Goal: Complete application form

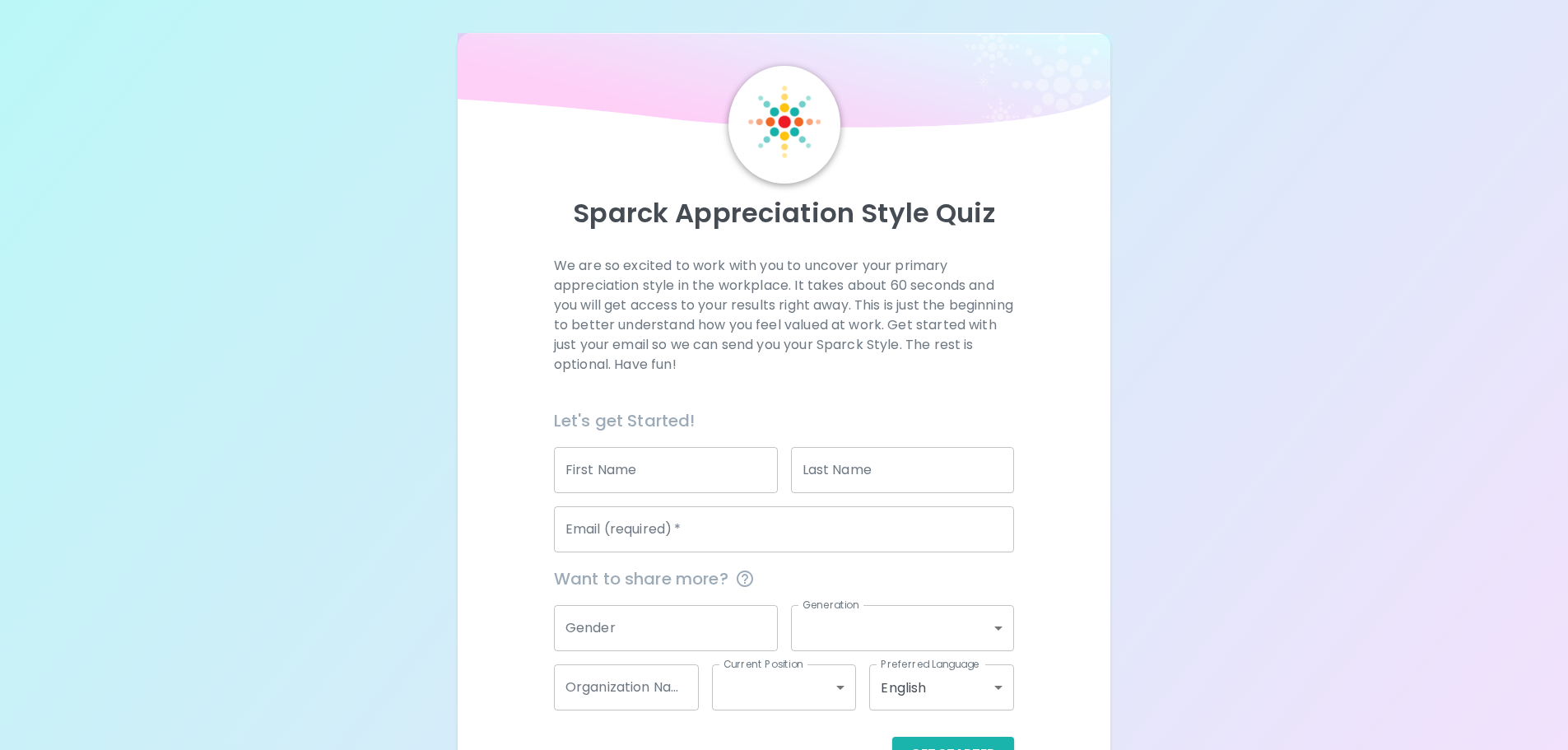
drag, startPoint x: 636, startPoint y: 458, endPoint x: 637, endPoint y: 467, distance: 9.1
click at [637, 461] on input "First Name" at bounding box center [666, 470] width 224 height 46
type input "[PERSON_NAME]"
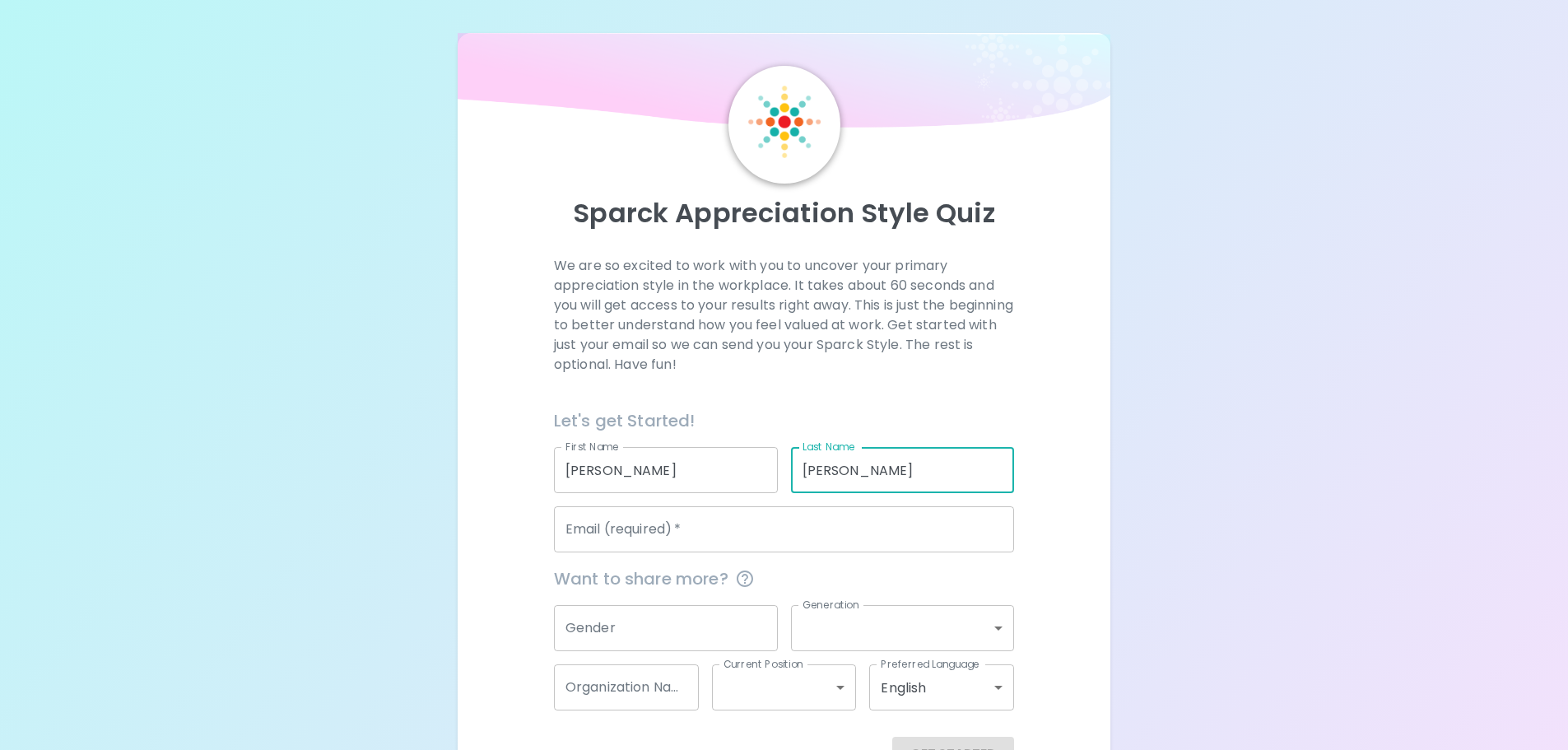
type input "[PERSON_NAME]"
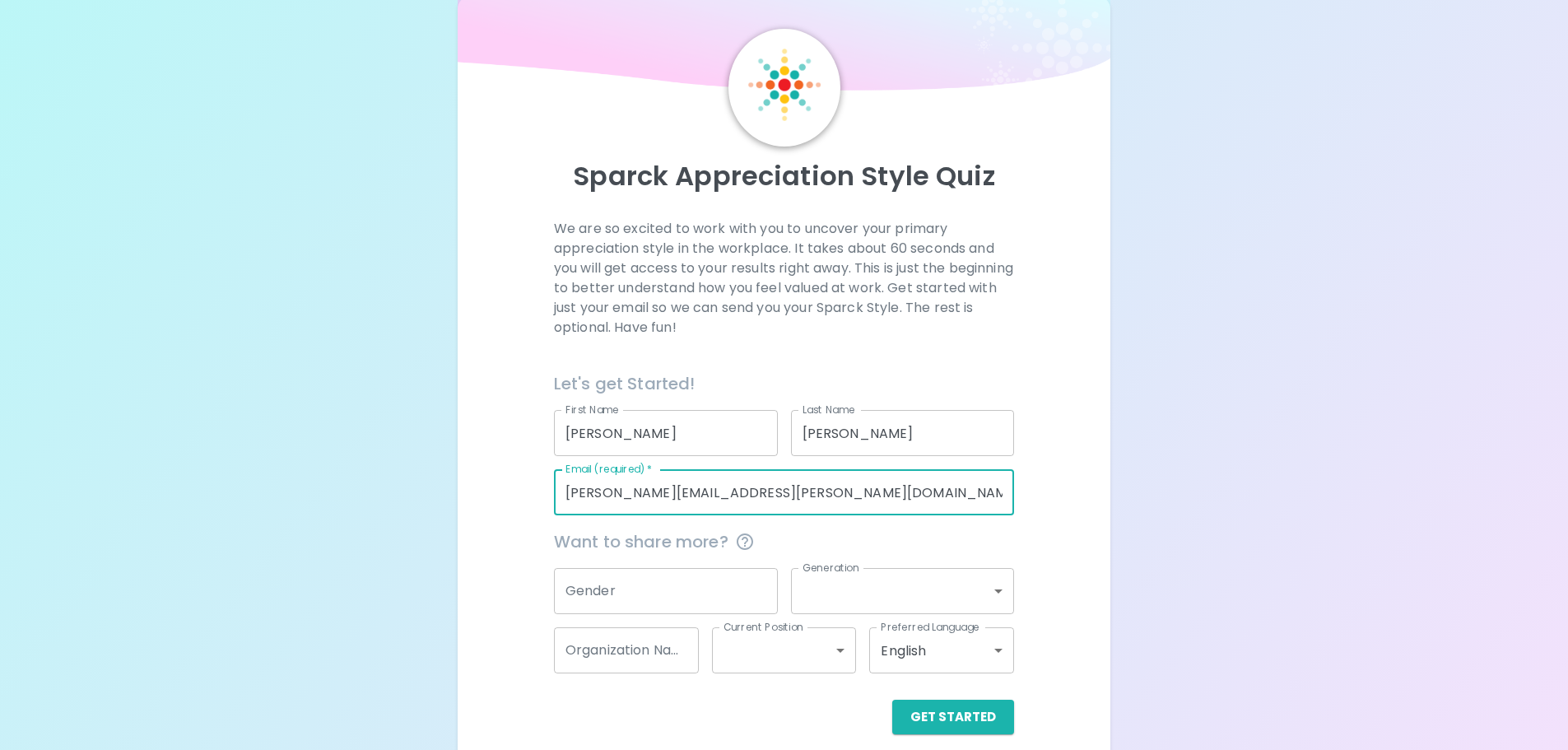
scroll to position [54, 0]
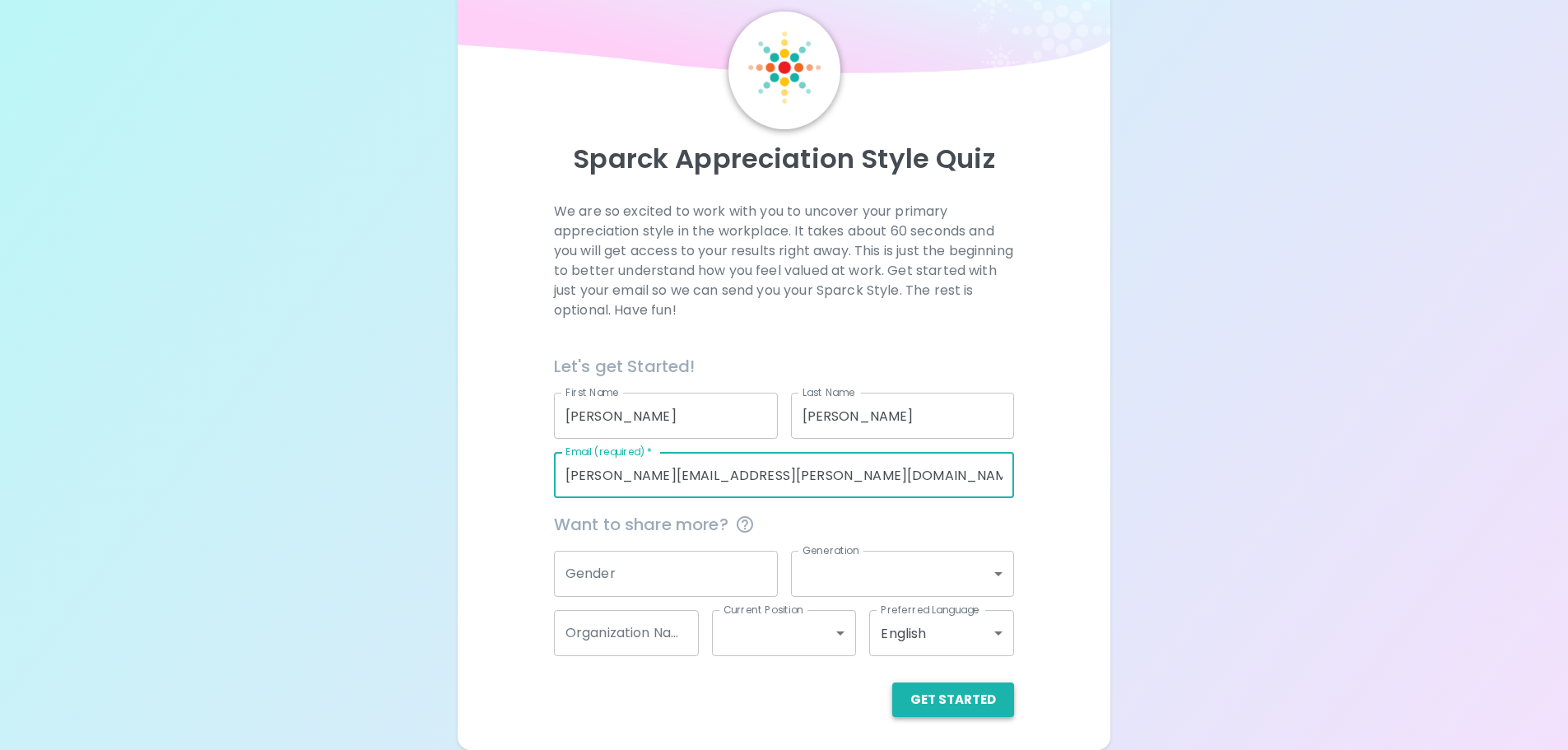
type input "[PERSON_NAME][EMAIL_ADDRESS][PERSON_NAME][DOMAIN_NAME]"
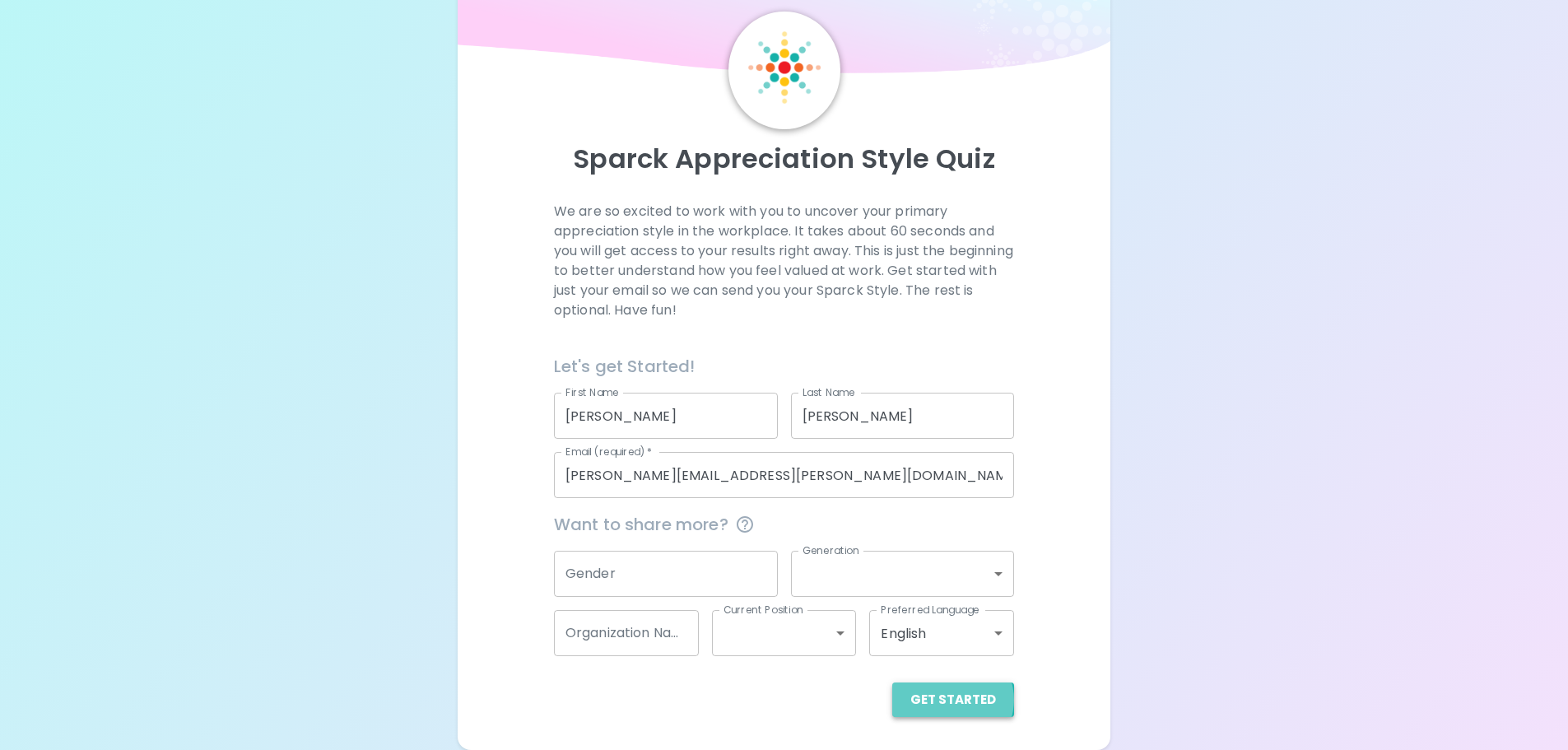
click at [956, 700] on button "Get Started" at bounding box center [953, 700] width 122 height 35
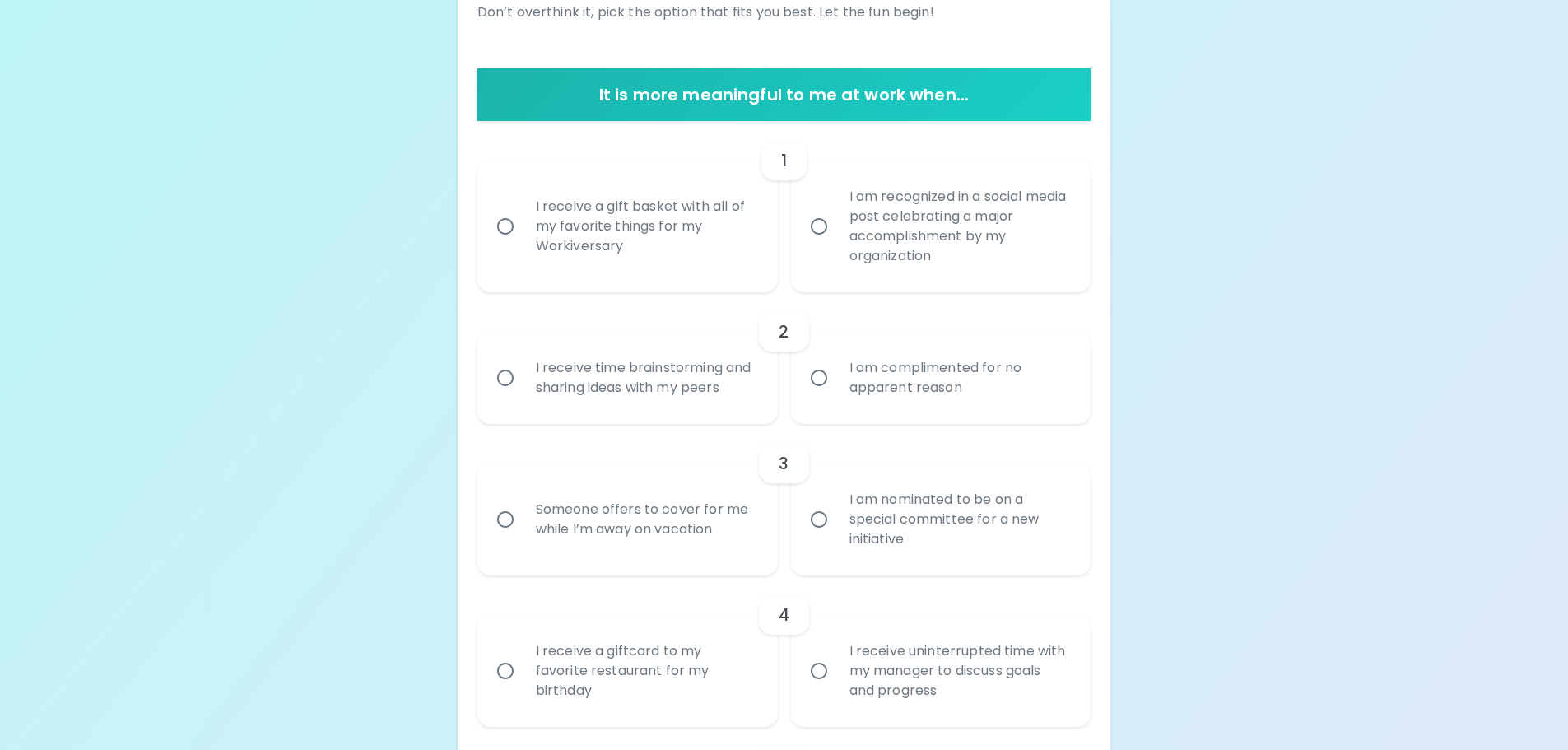
scroll to position [302, 0]
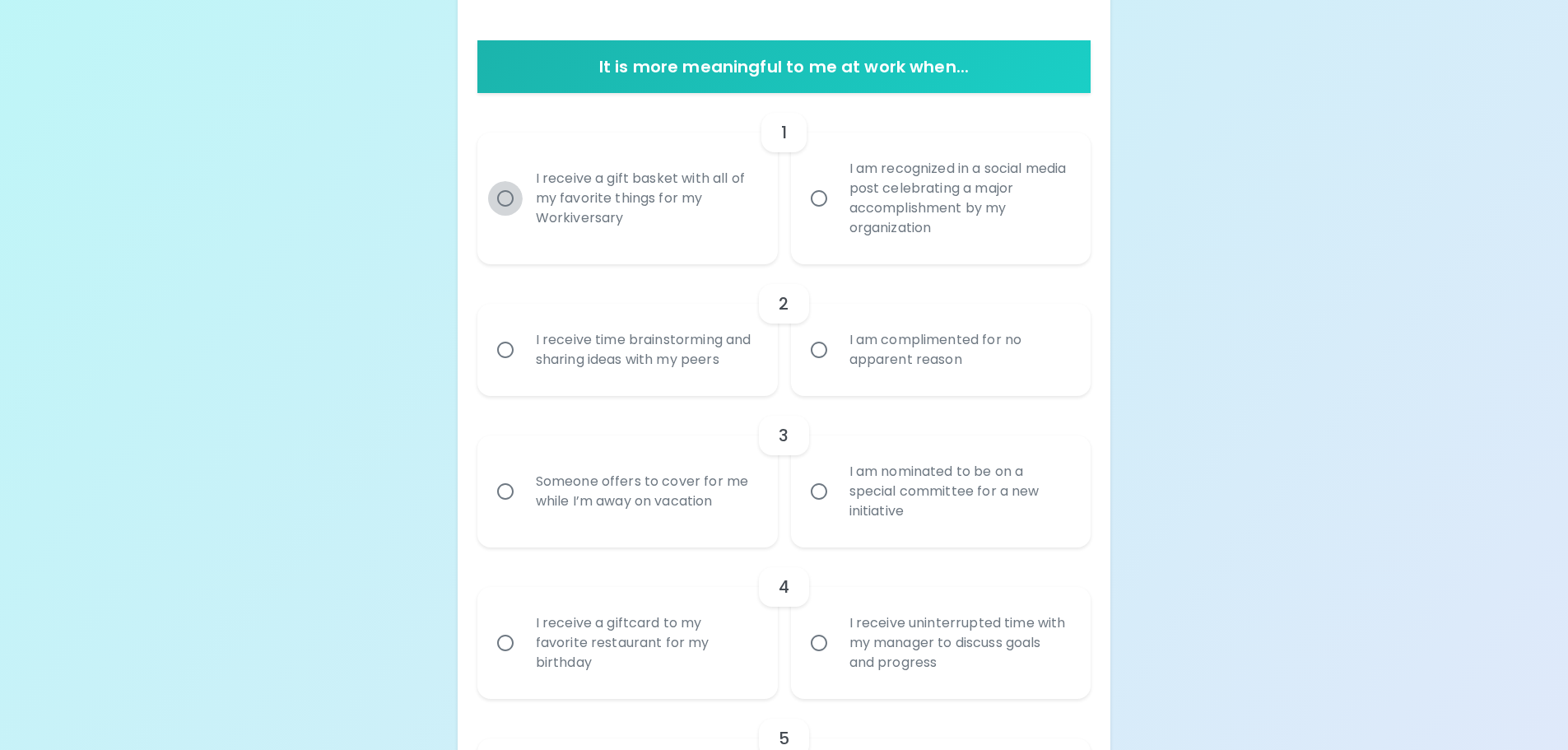
click at [519, 198] on input "I receive a gift basket with all of my favorite things for my Workiversary" at bounding box center [505, 198] width 35 height 35
radio input "true"
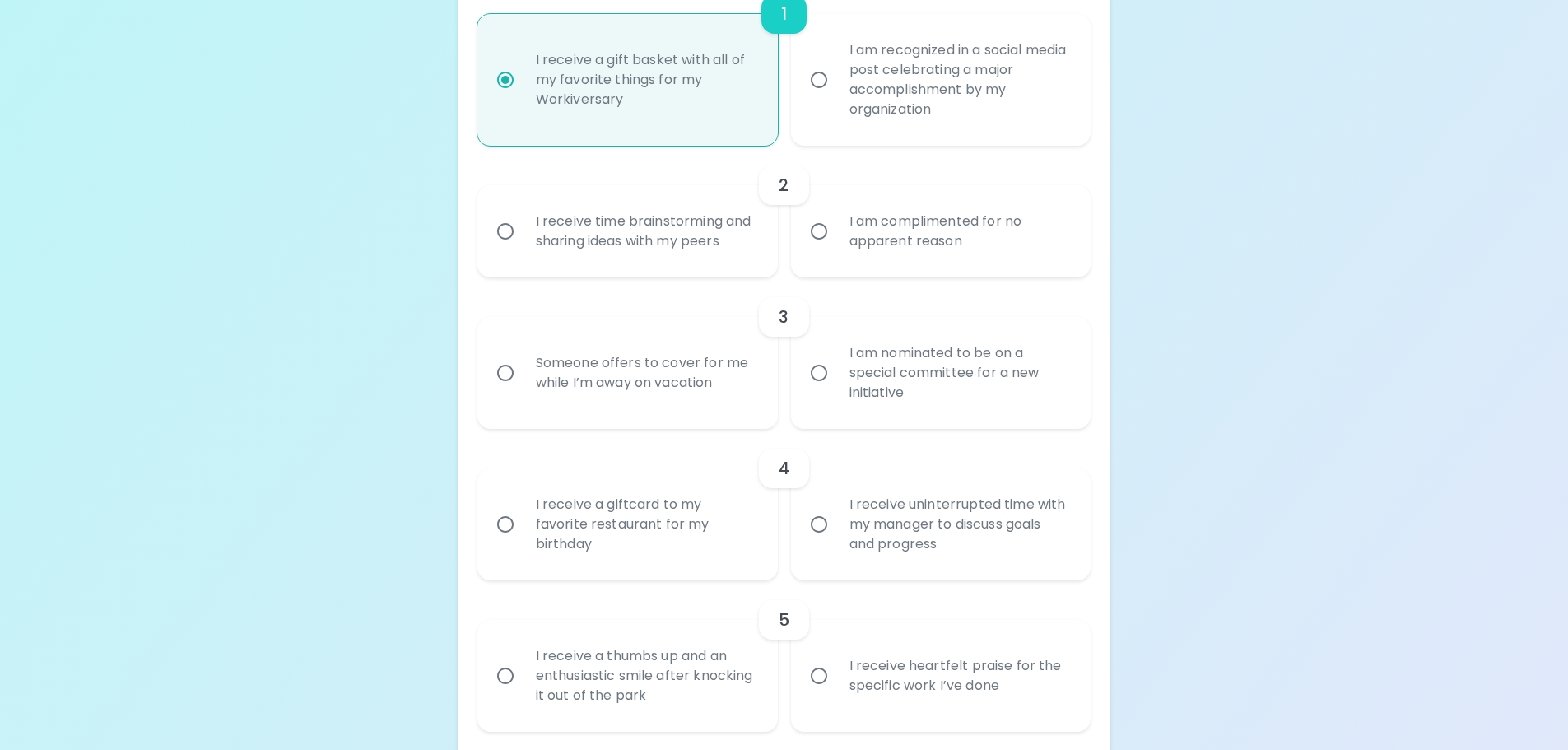
scroll to position [433, 0]
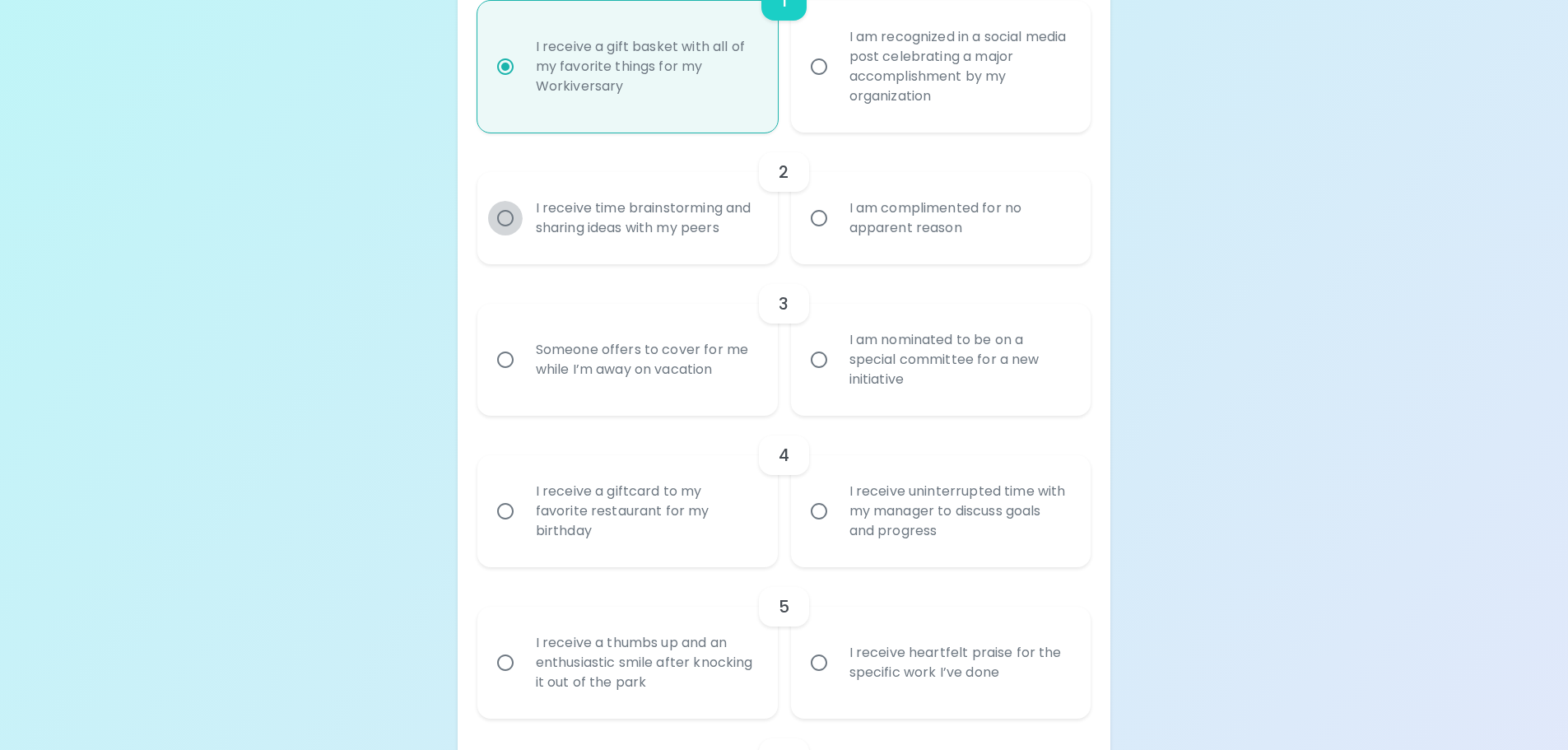
click at [514, 218] on input "I receive time brainstorming and sharing ideas with my peers" at bounding box center [505, 218] width 35 height 35
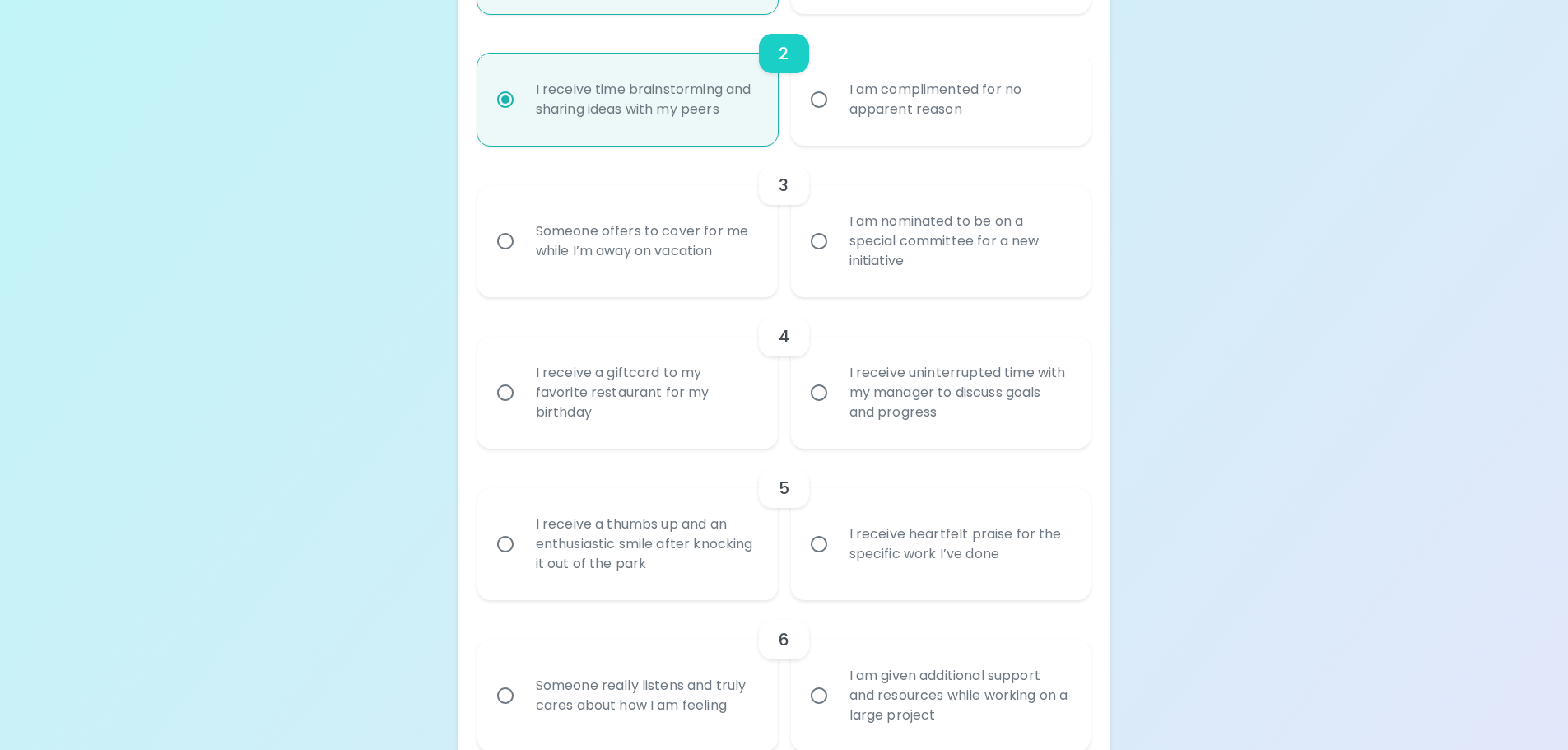
scroll to position [565, 0]
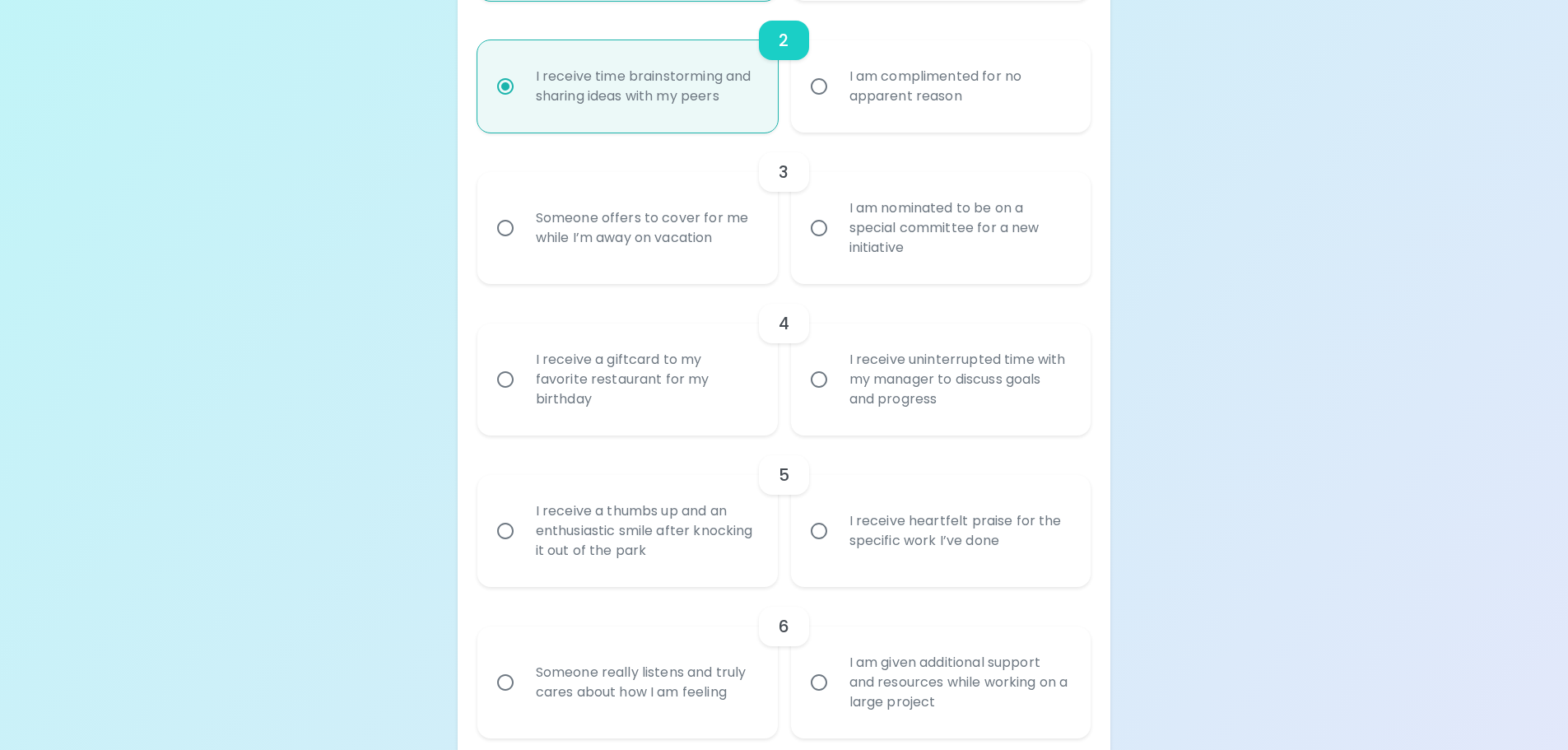
radio input "true"
click at [816, 227] on input "I am nominated to be on a special committee for a new initiative" at bounding box center [818, 228] width 35 height 35
radio input "false"
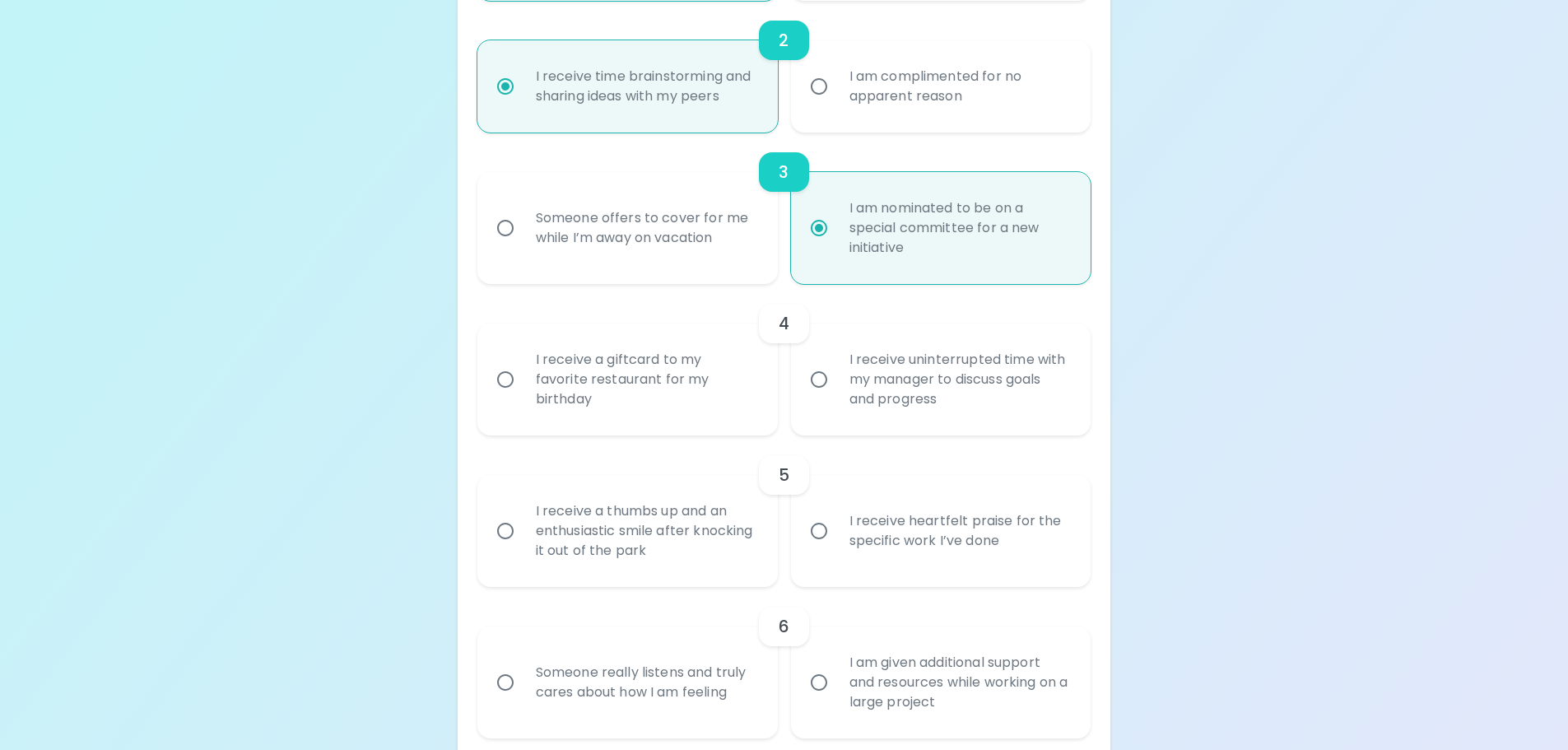
scroll to position [697, 0]
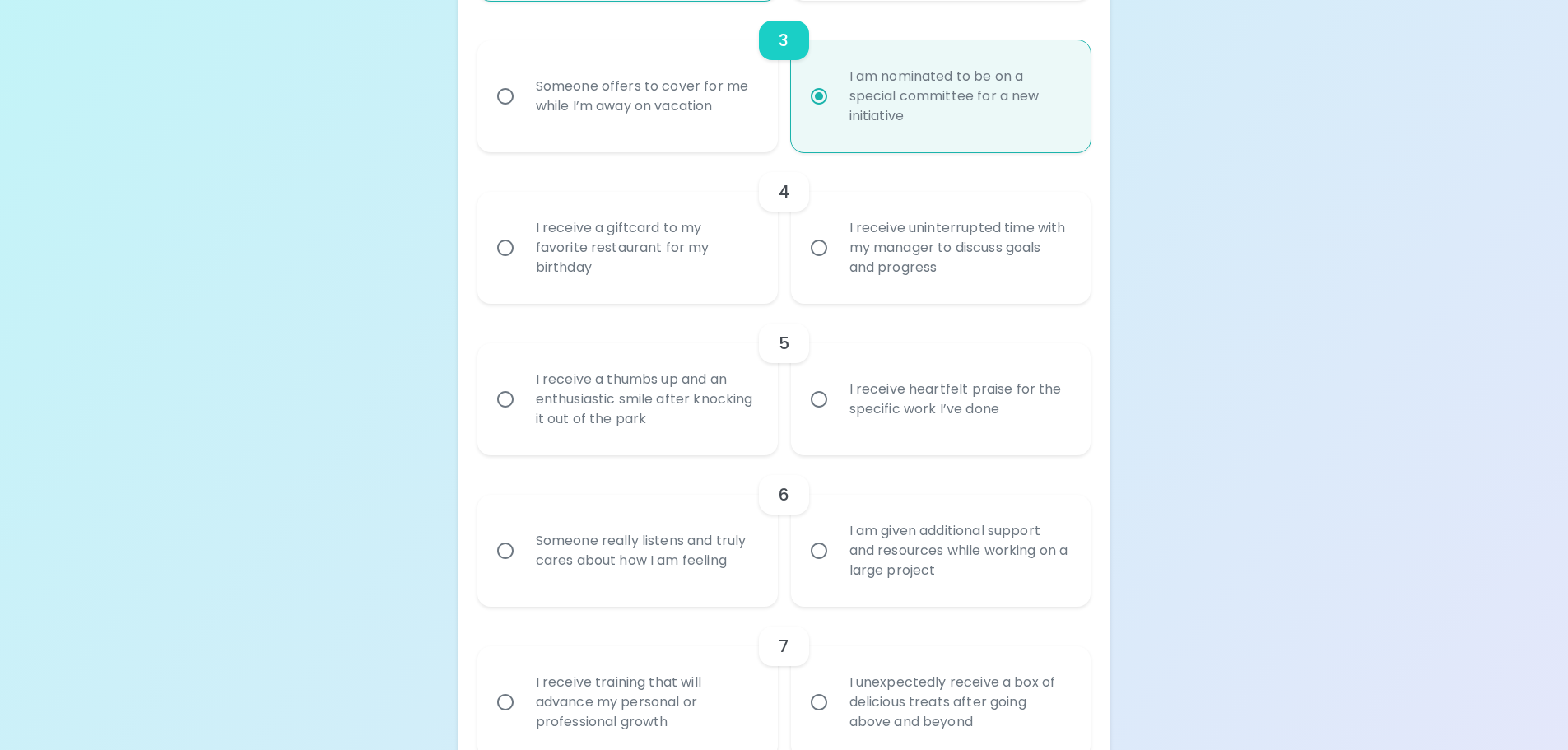
radio input "true"
click at [810, 249] on input "I receive uninterrupted time with my manager to discuss goals and progress" at bounding box center [818, 248] width 35 height 35
radio input "false"
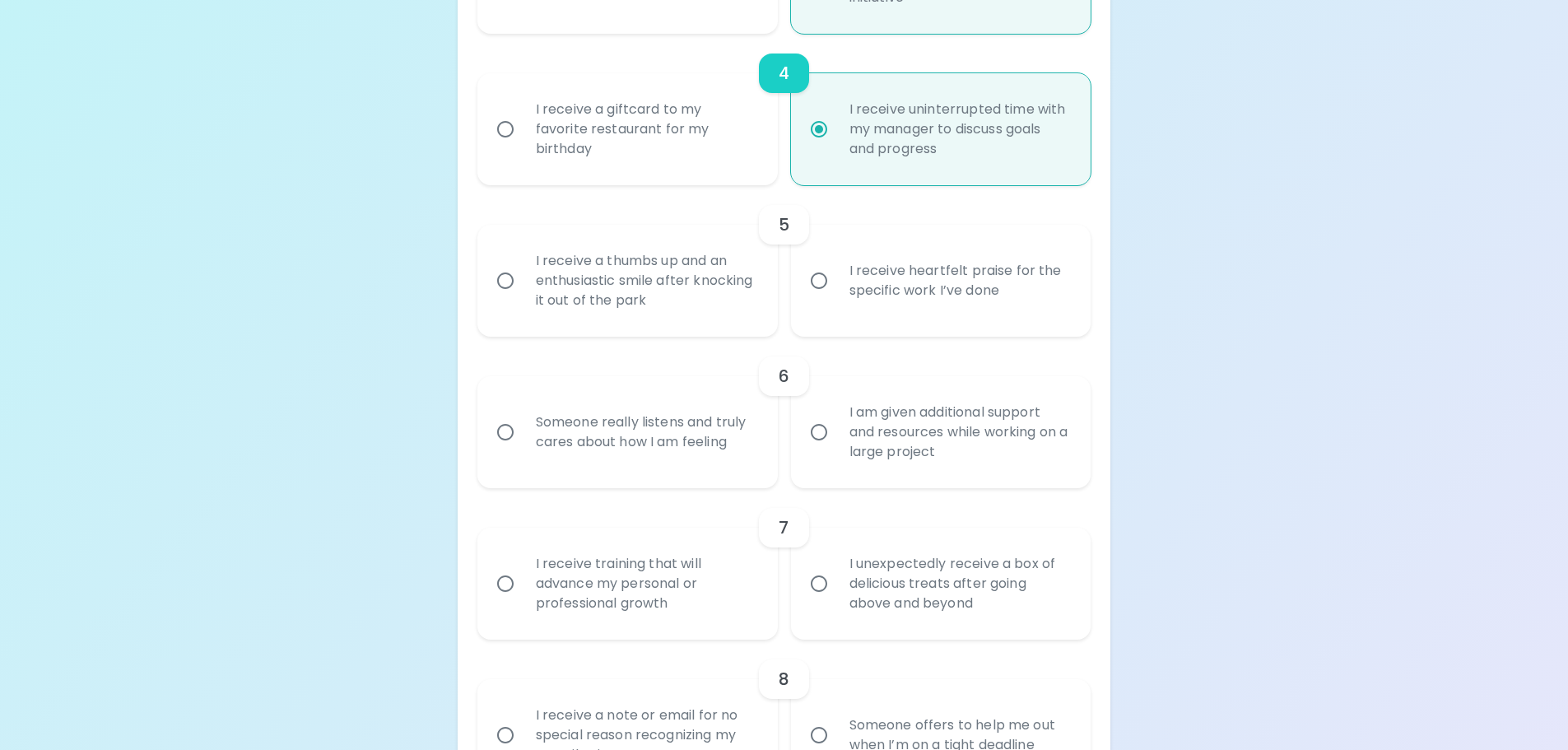
scroll to position [829, 0]
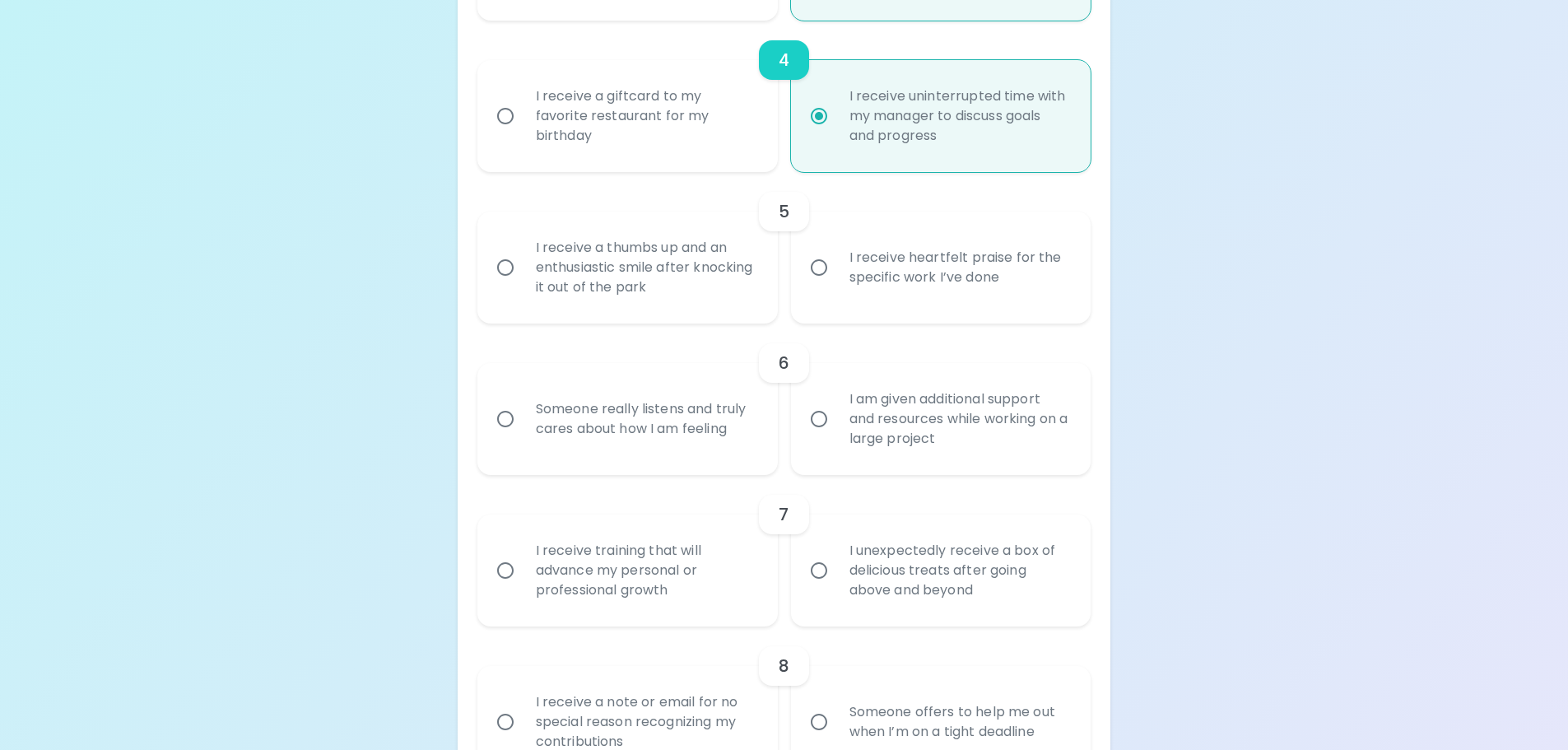
radio input "true"
click at [615, 275] on div "I receive a thumbs up and an enthusiastic smile after knocking it out of the pa…" at bounding box center [646, 268] width 247 height 99
click at [523, 275] on input "I receive a thumbs up and an enthusiastic smile after knocking it out of the pa…" at bounding box center [505, 268] width 35 height 35
radio input "false"
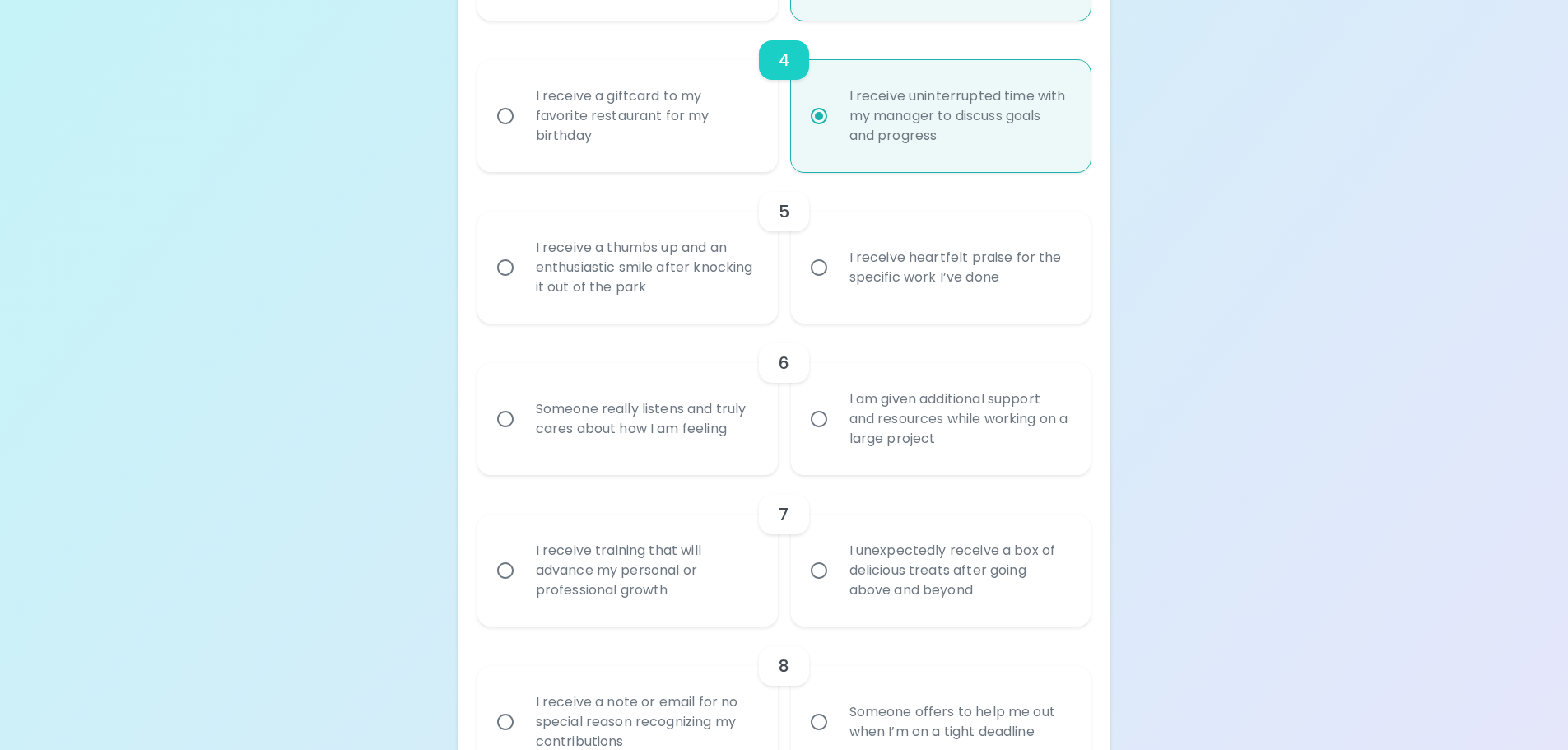
radio input "false"
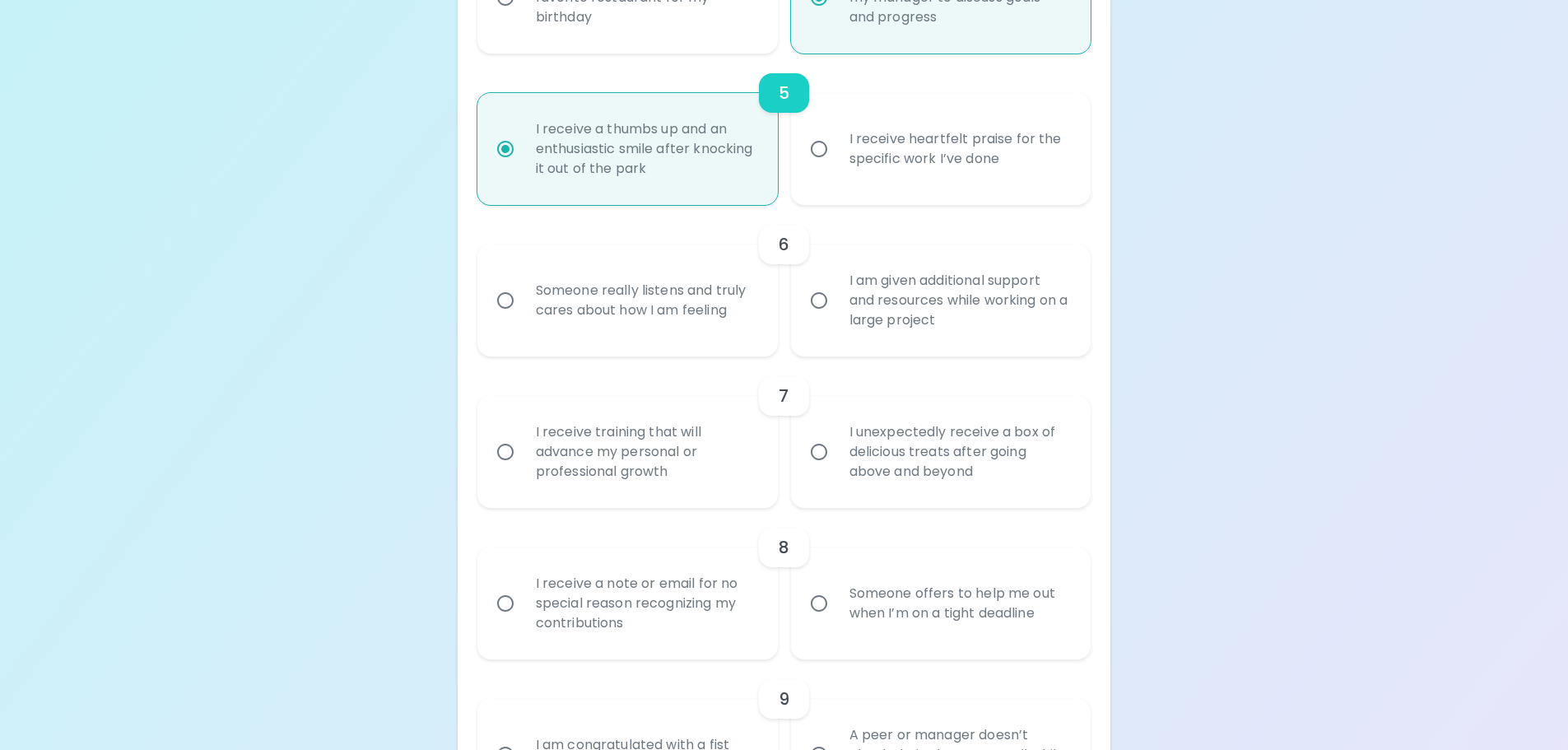
scroll to position [961, 0]
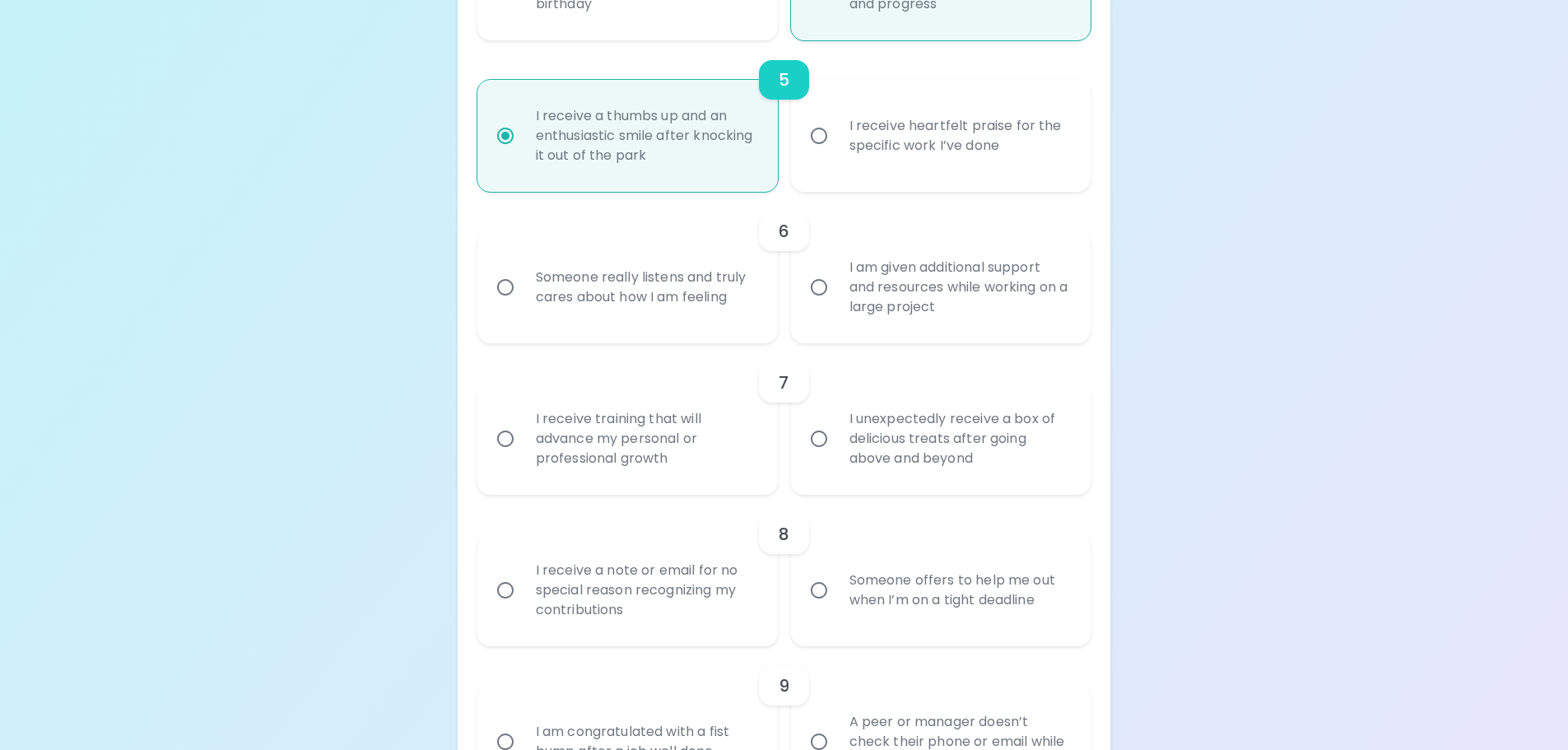
radio input "true"
click at [827, 290] on input "I am given additional support and resources while working on a large project" at bounding box center [818, 288] width 35 height 35
radio input "false"
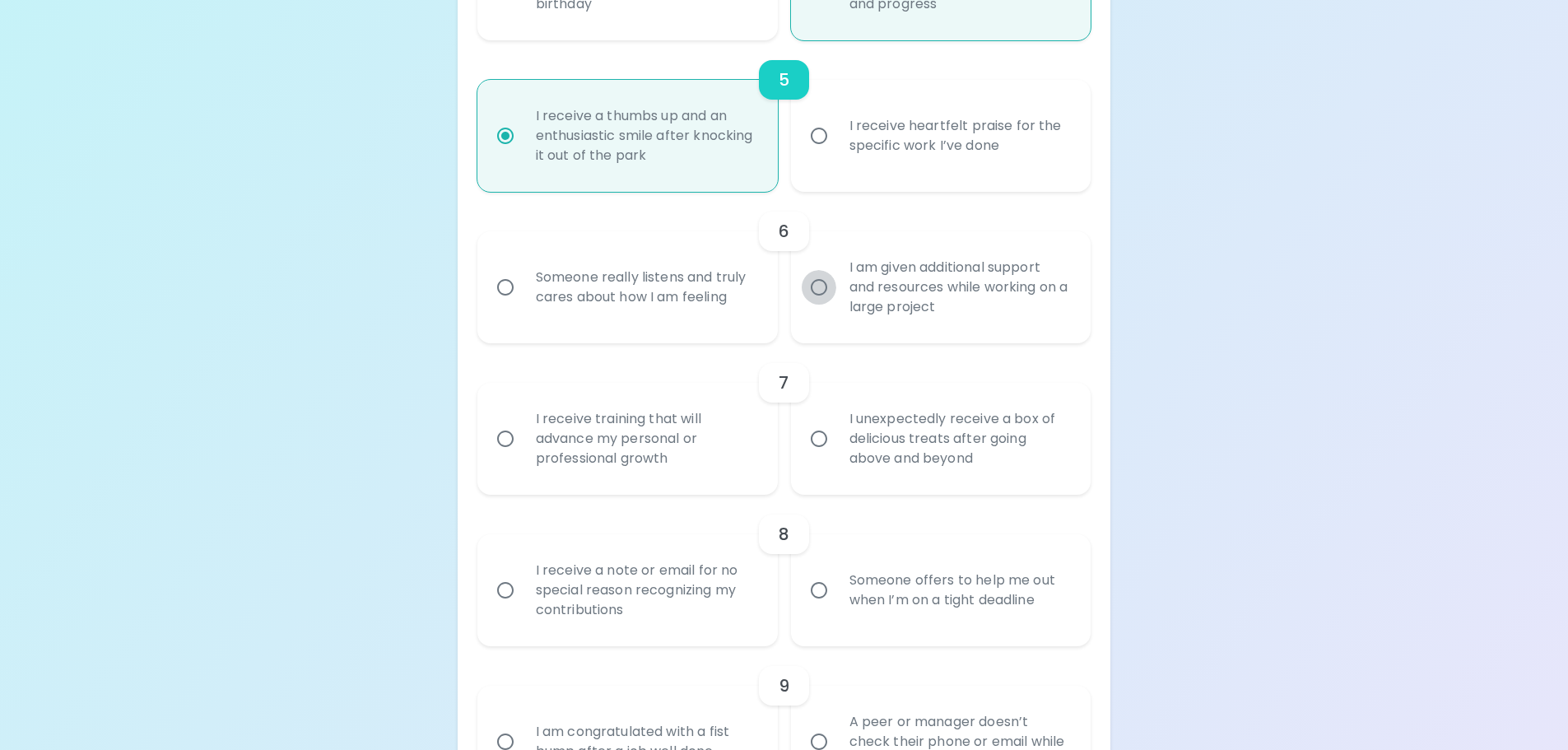
radio input "false"
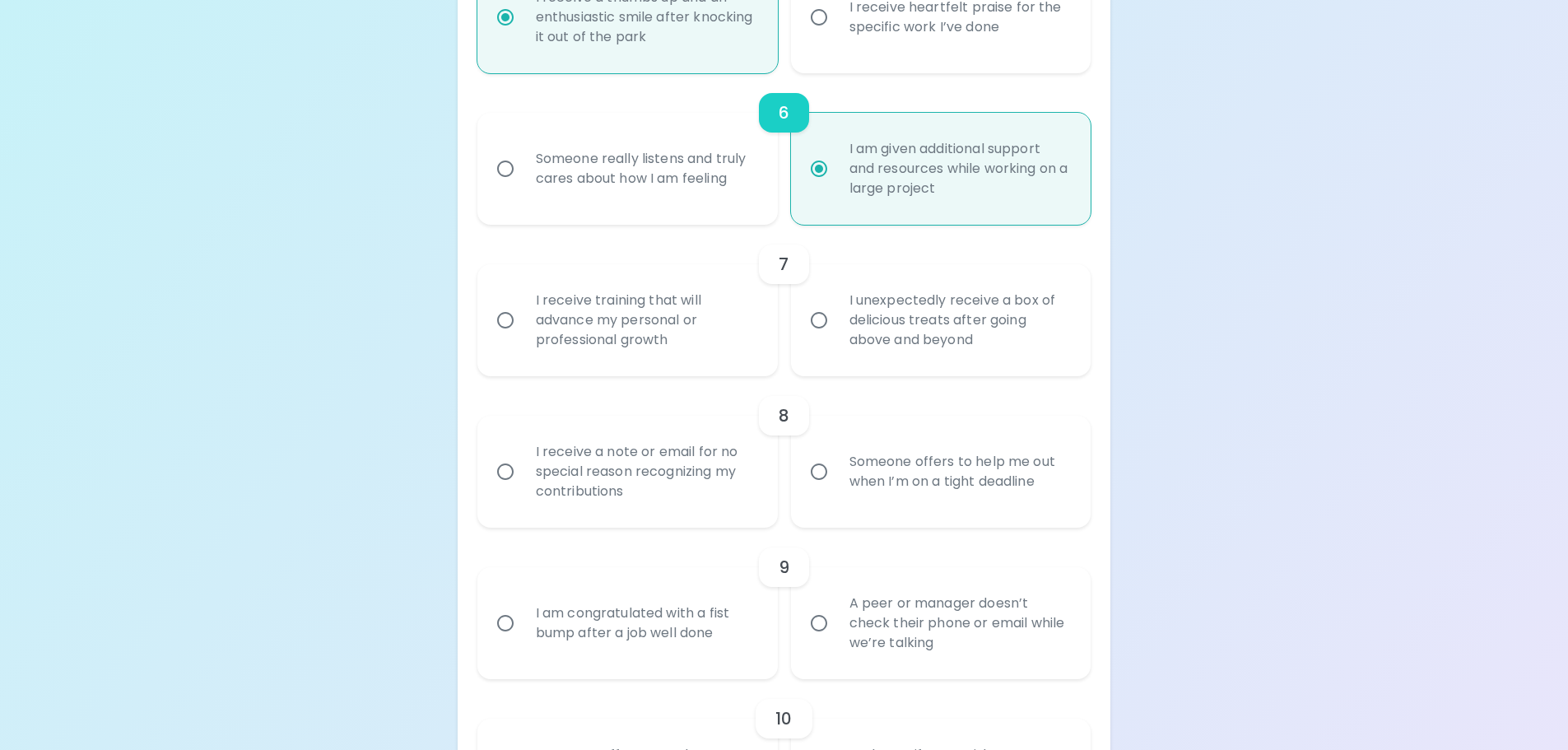
scroll to position [1093, 0]
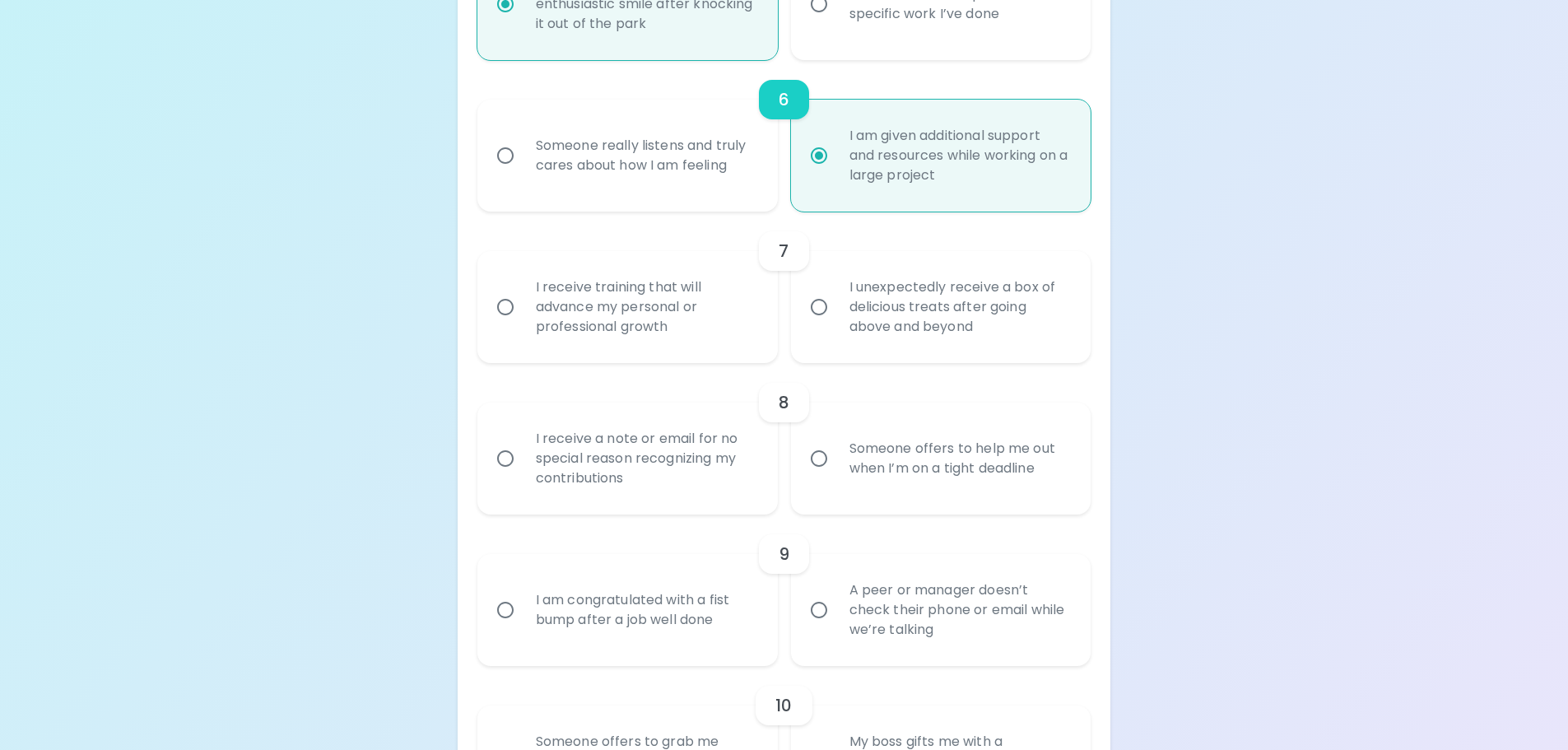
radio input "true"
click at [702, 319] on div "I receive training that will advance my personal or professional growth" at bounding box center [646, 307] width 247 height 99
click at [523, 319] on input "I receive training that will advance my personal or professional growth" at bounding box center [505, 307] width 35 height 35
radio input "false"
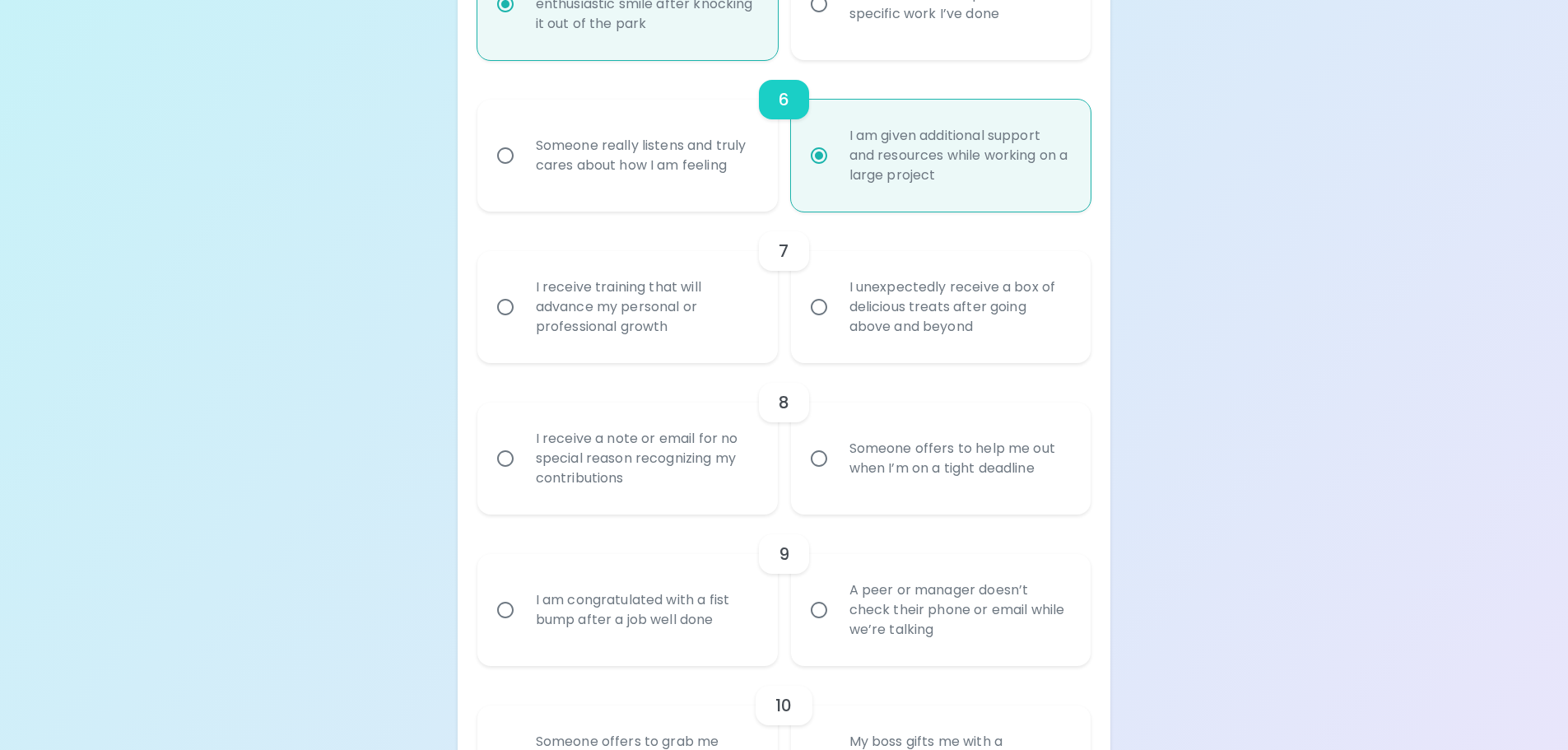
radio input "false"
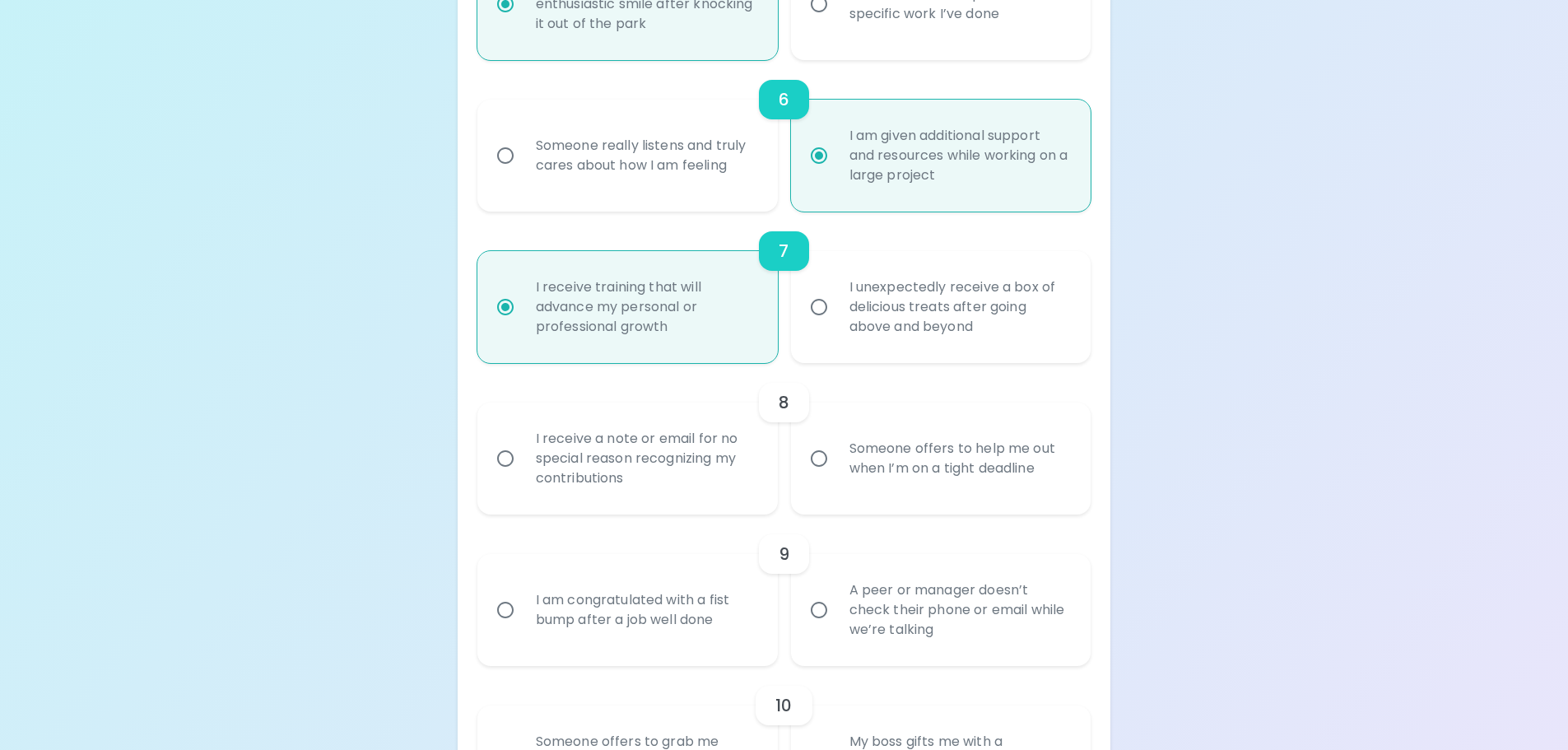
scroll to position [1224, 0]
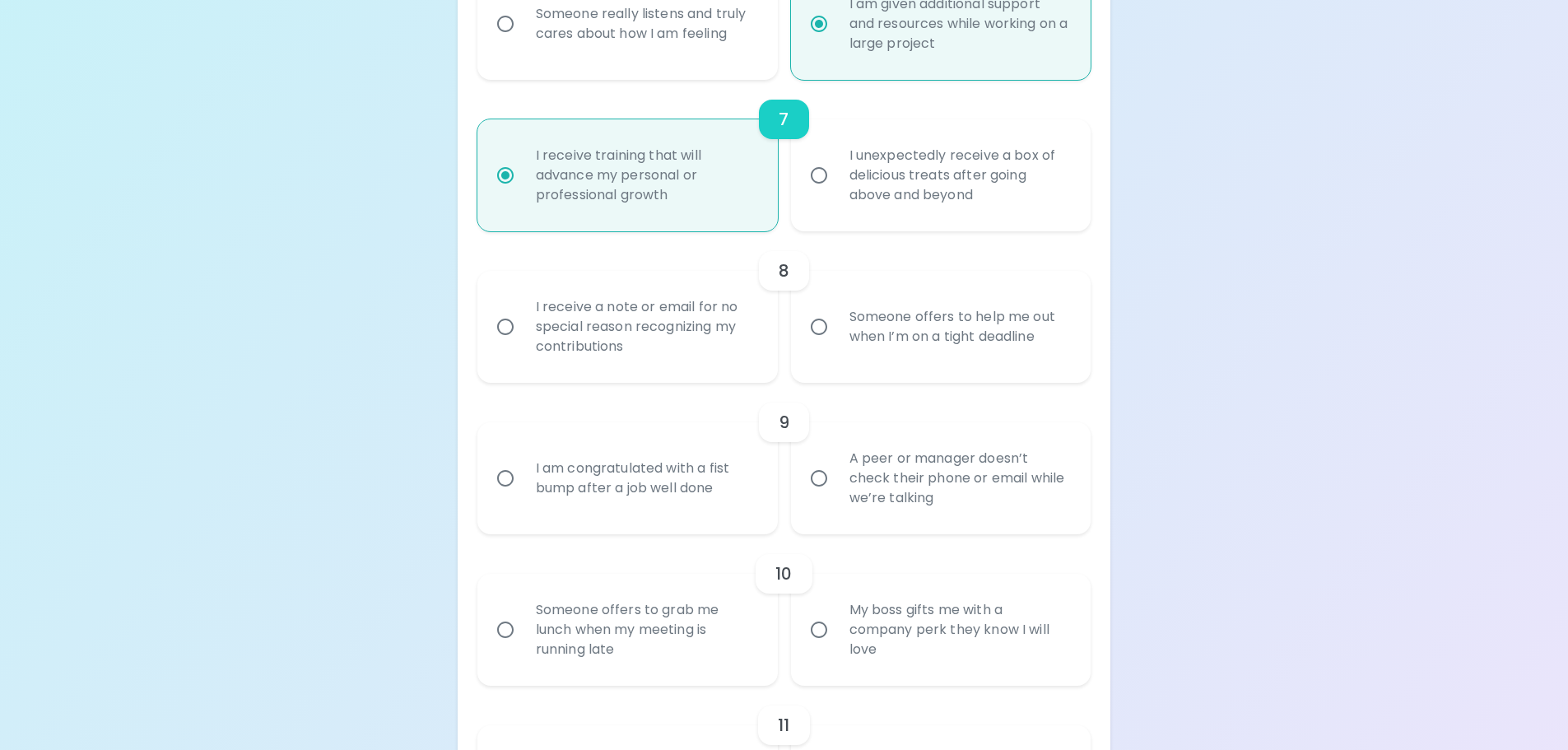
radio input "true"
click at [710, 342] on div "I receive a note or email for no special reason recognizing my contributions" at bounding box center [646, 327] width 247 height 99
click at [523, 342] on input "I receive a note or email for no special reason recognizing my contributions" at bounding box center [505, 327] width 35 height 35
radio input "false"
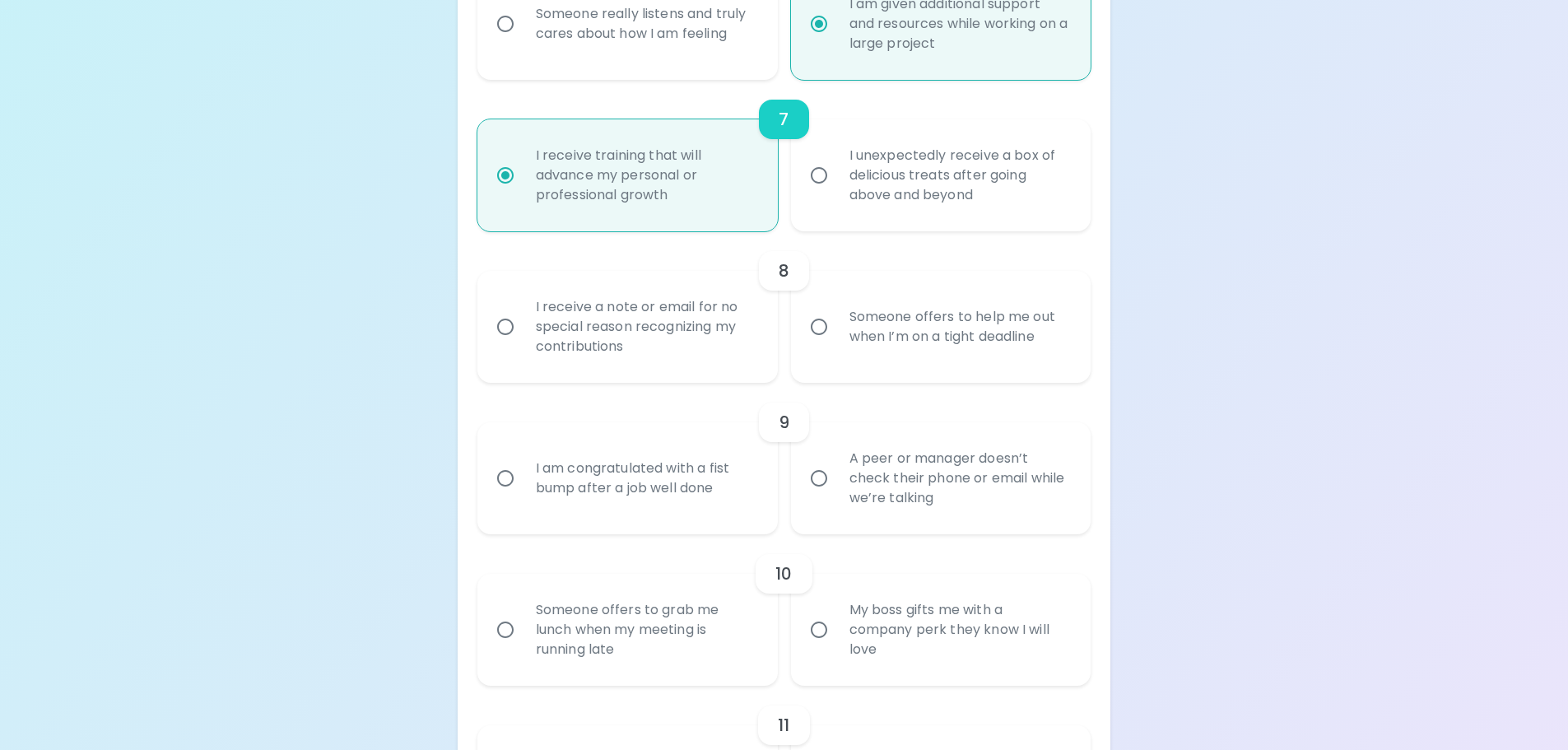
radio input "false"
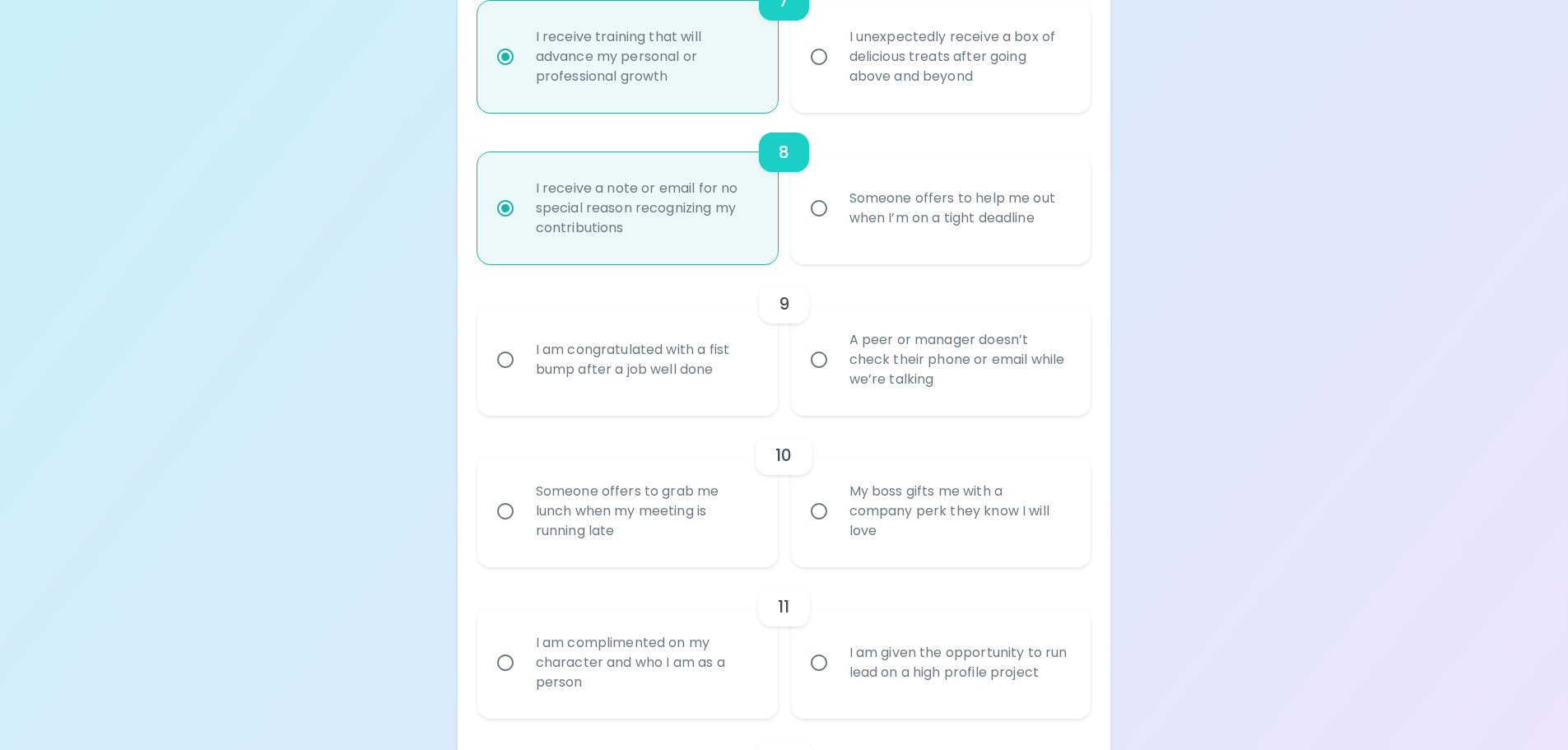
scroll to position [1356, 0]
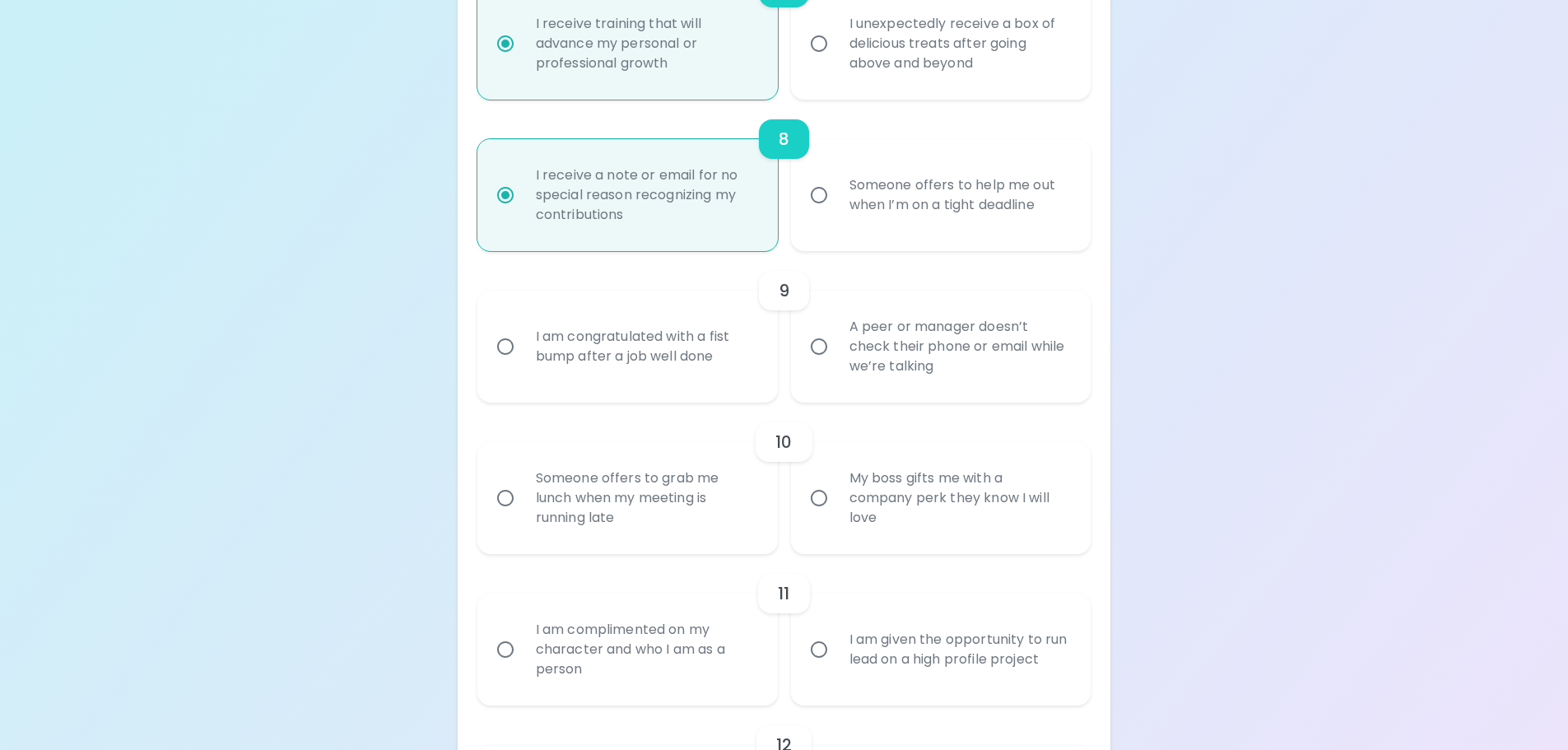
radio input "true"
click at [868, 296] on div "9" at bounding box center [784, 291] width 614 height 40
click at [861, 337] on div "A peer or manager doesn’t check their phone or email while we’re talking" at bounding box center [959, 347] width 247 height 99
click at [868, 471] on div "My boss gifts me with a company perk they know I will love" at bounding box center [959, 497] width 247 height 99
click at [836, 481] on input "My boss gifts me with a company perk they know I will love" at bounding box center [818, 498] width 35 height 35
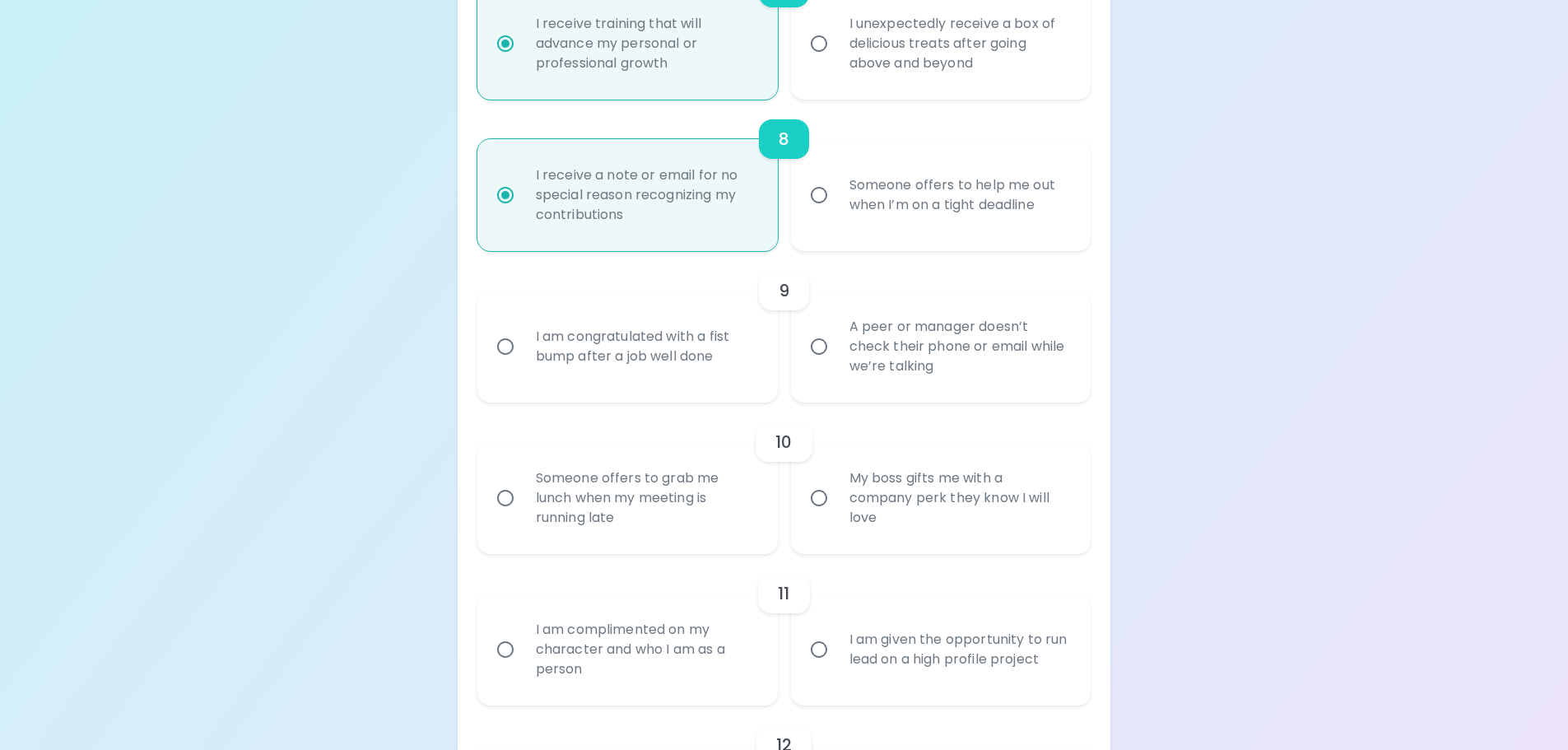
radio input "false"
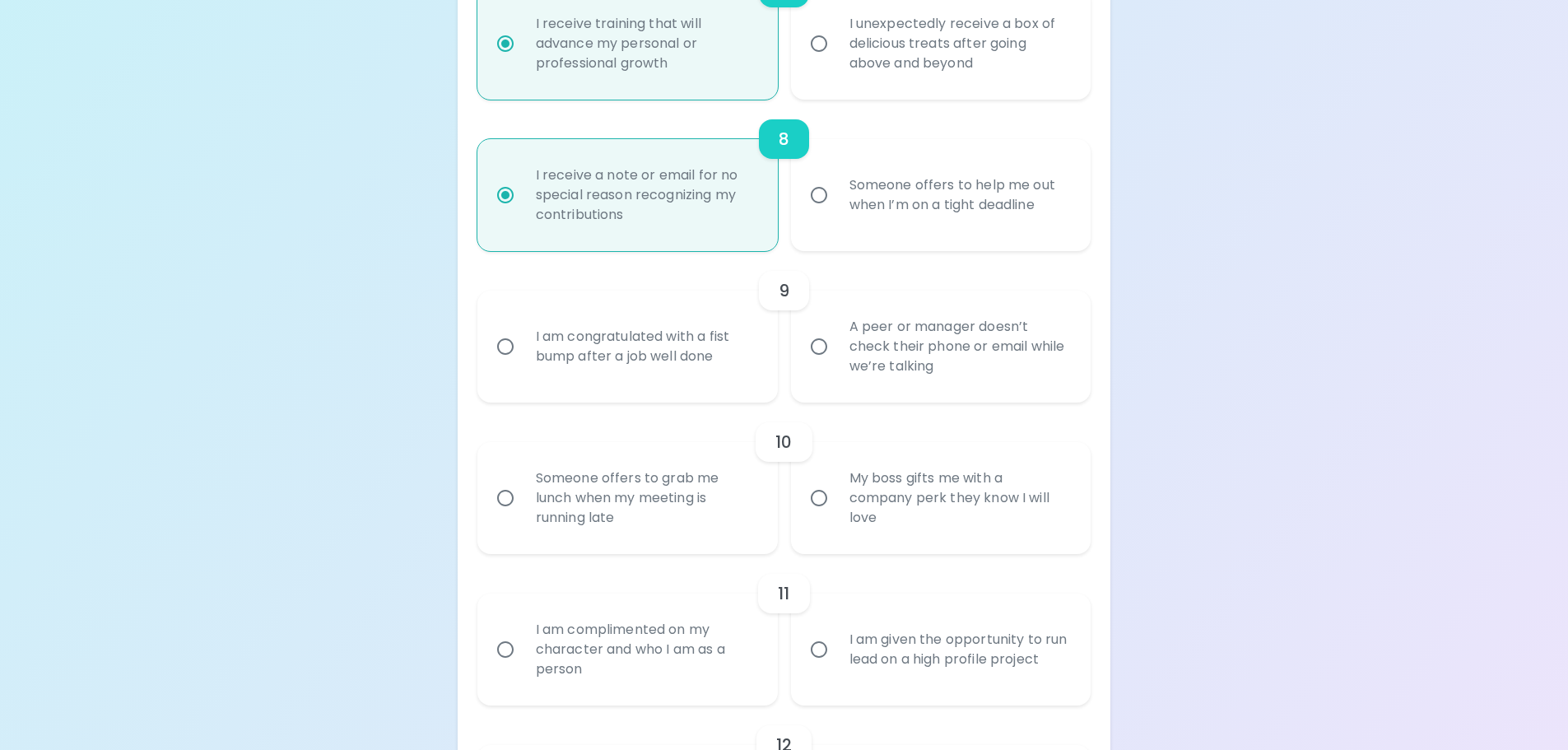
radio input "false"
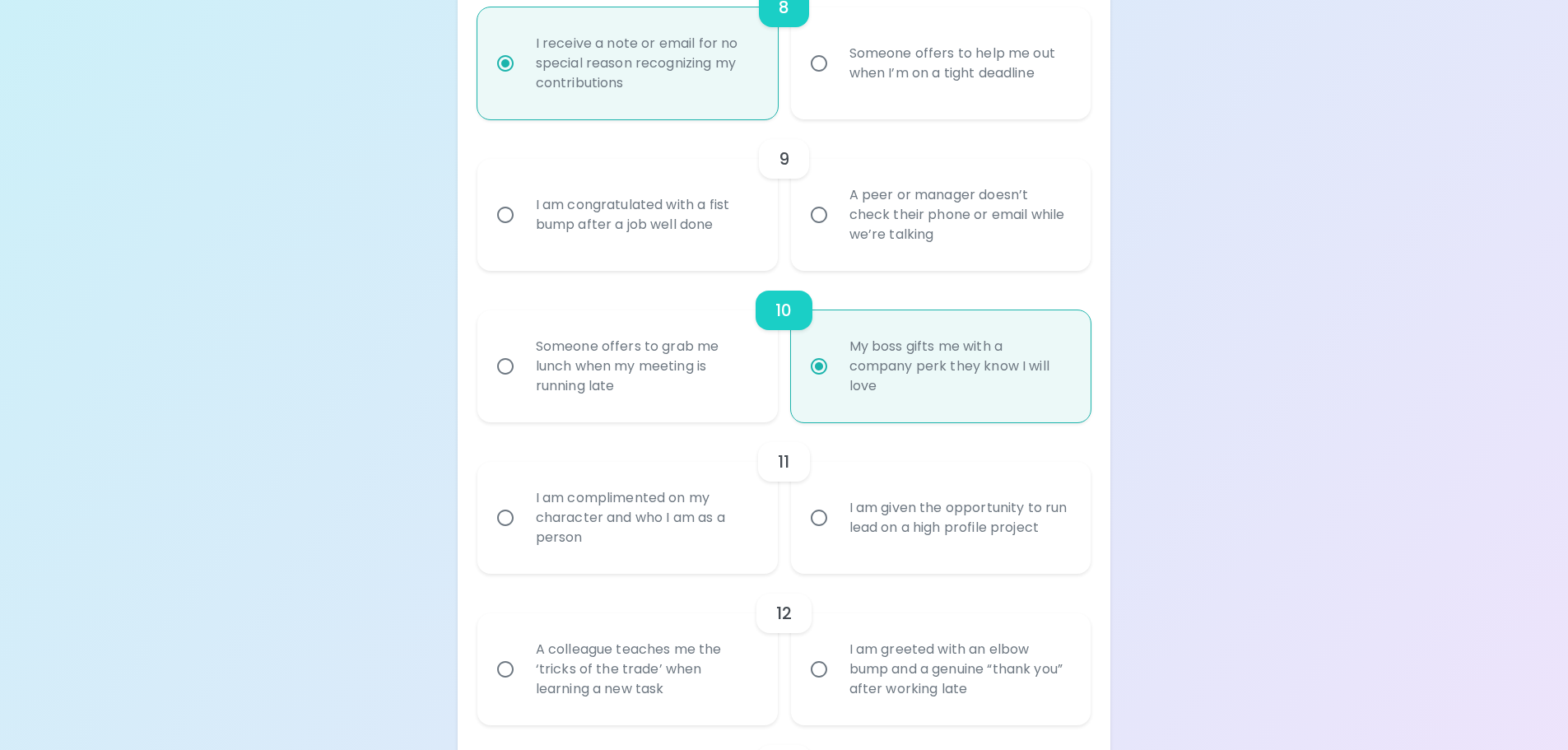
radio input "true"
click at [886, 242] on div "A peer or manager doesn’t check their phone or email while we’re talking" at bounding box center [959, 215] width 247 height 99
click at [836, 233] on input "A peer or manager doesn’t check their phone or email while we’re talking" at bounding box center [818, 215] width 35 height 35
radio input "false"
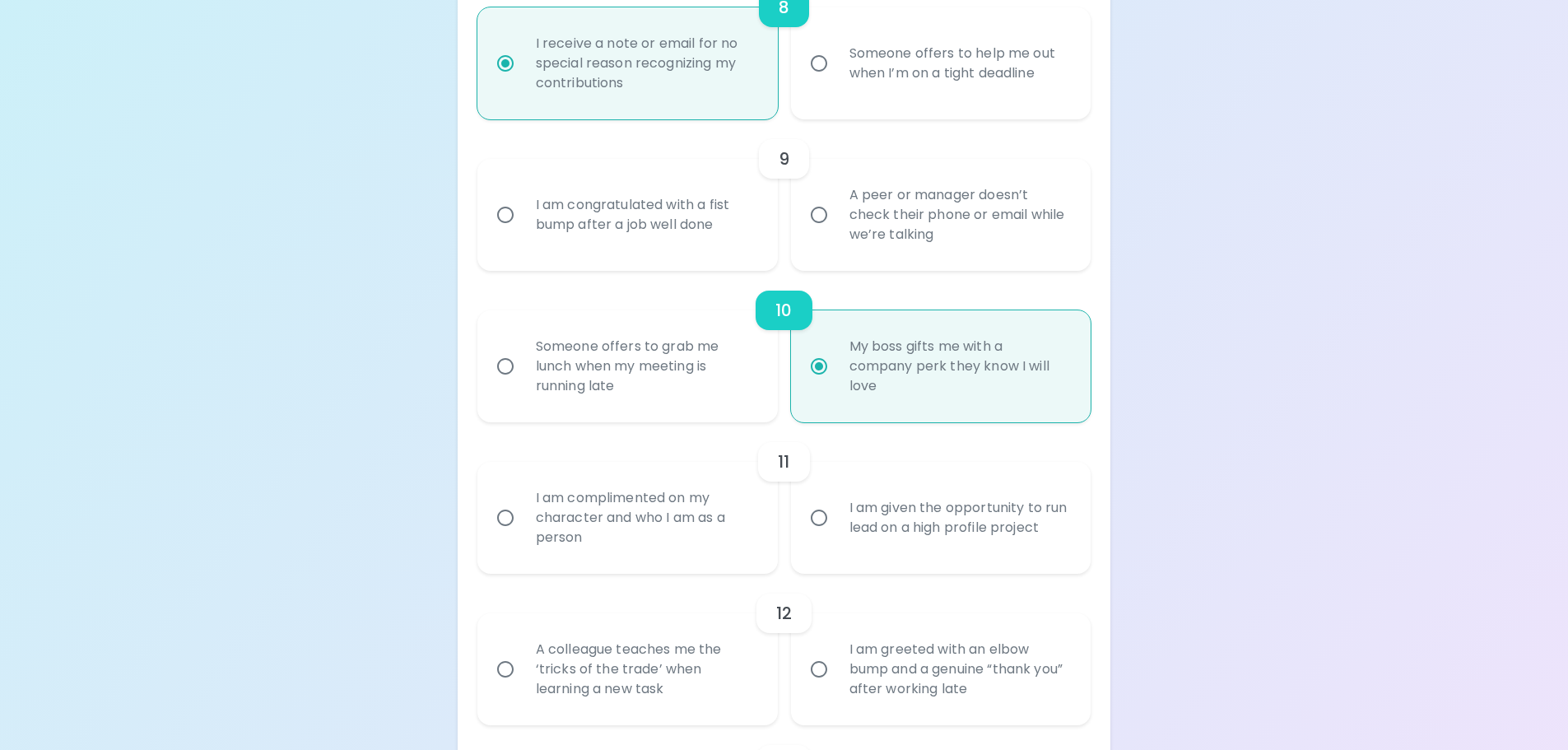
radio input "false"
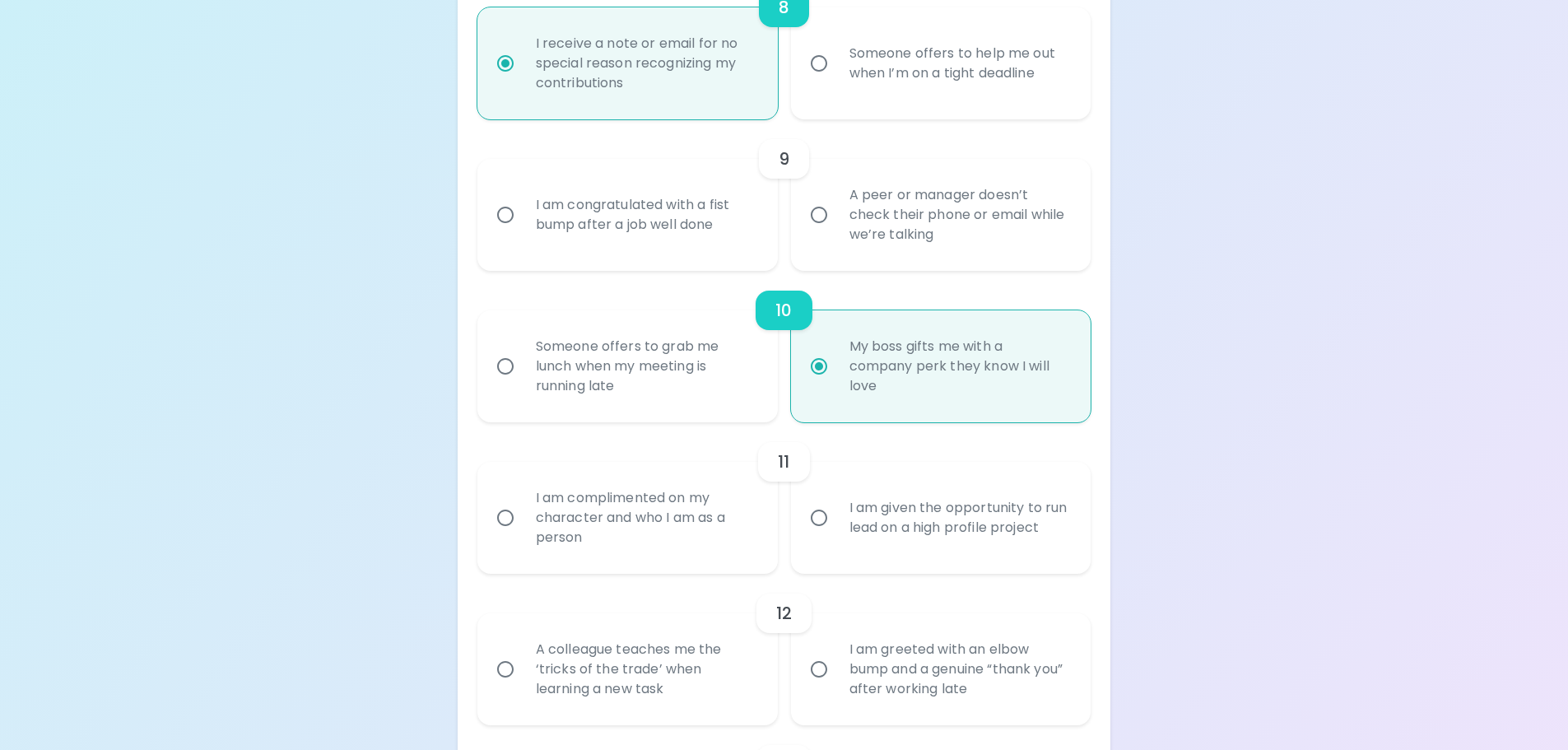
radio input "false"
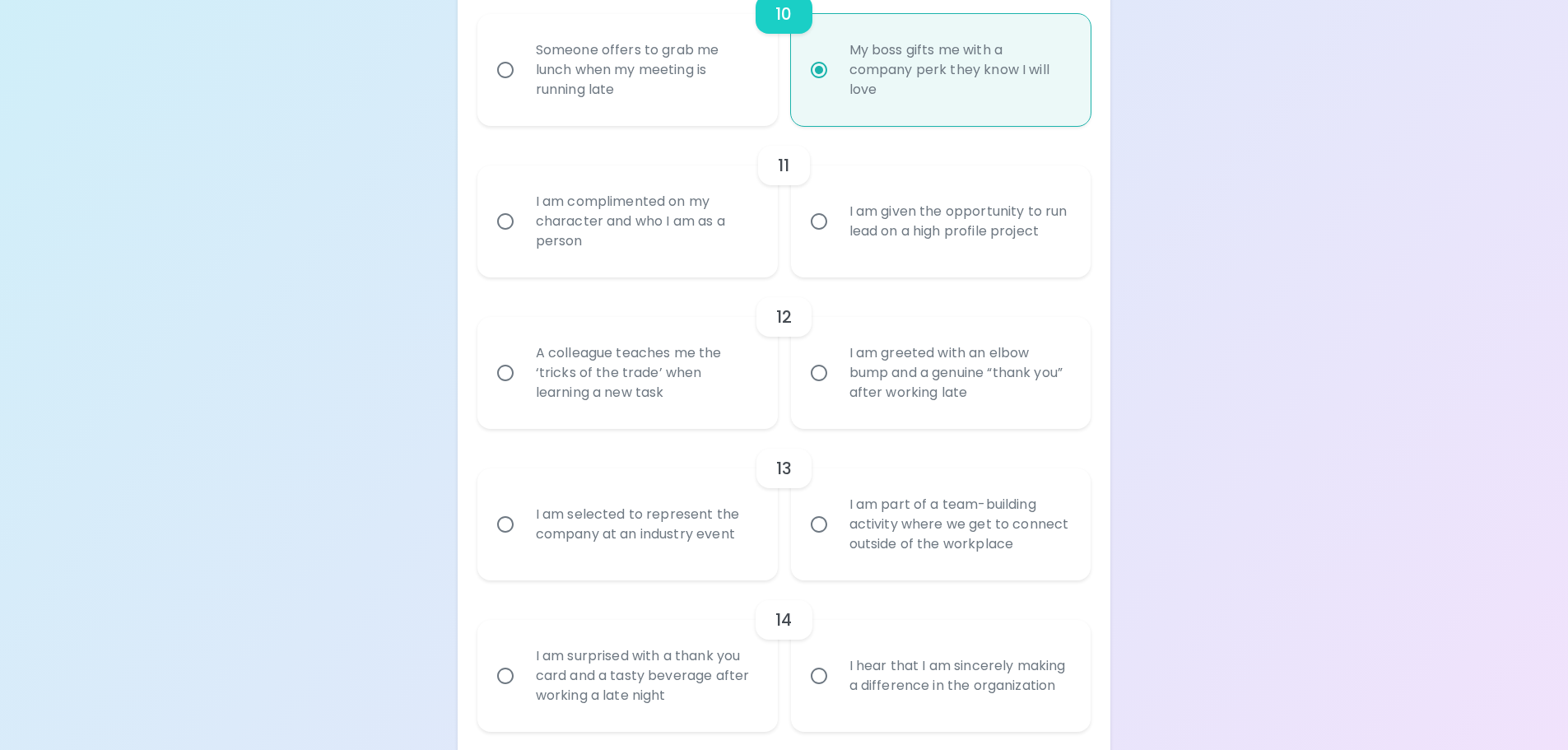
radio input "true"
click at [693, 220] on div "I am complimented on my character and who I am as a person" at bounding box center [646, 221] width 247 height 99
click at [523, 220] on input "I am complimented on my character and who I am as a person" at bounding box center [505, 222] width 35 height 35
radio input "false"
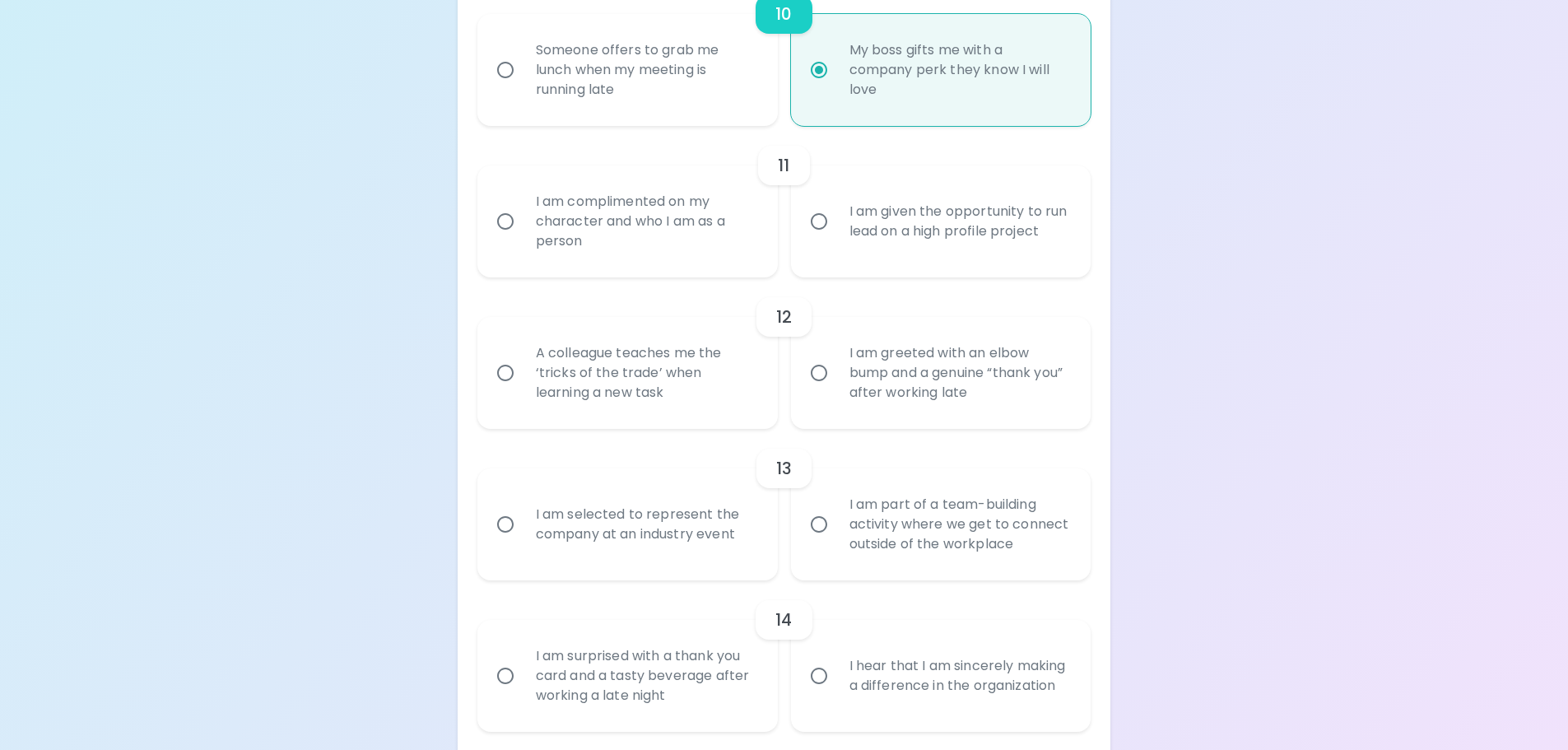
radio input "false"
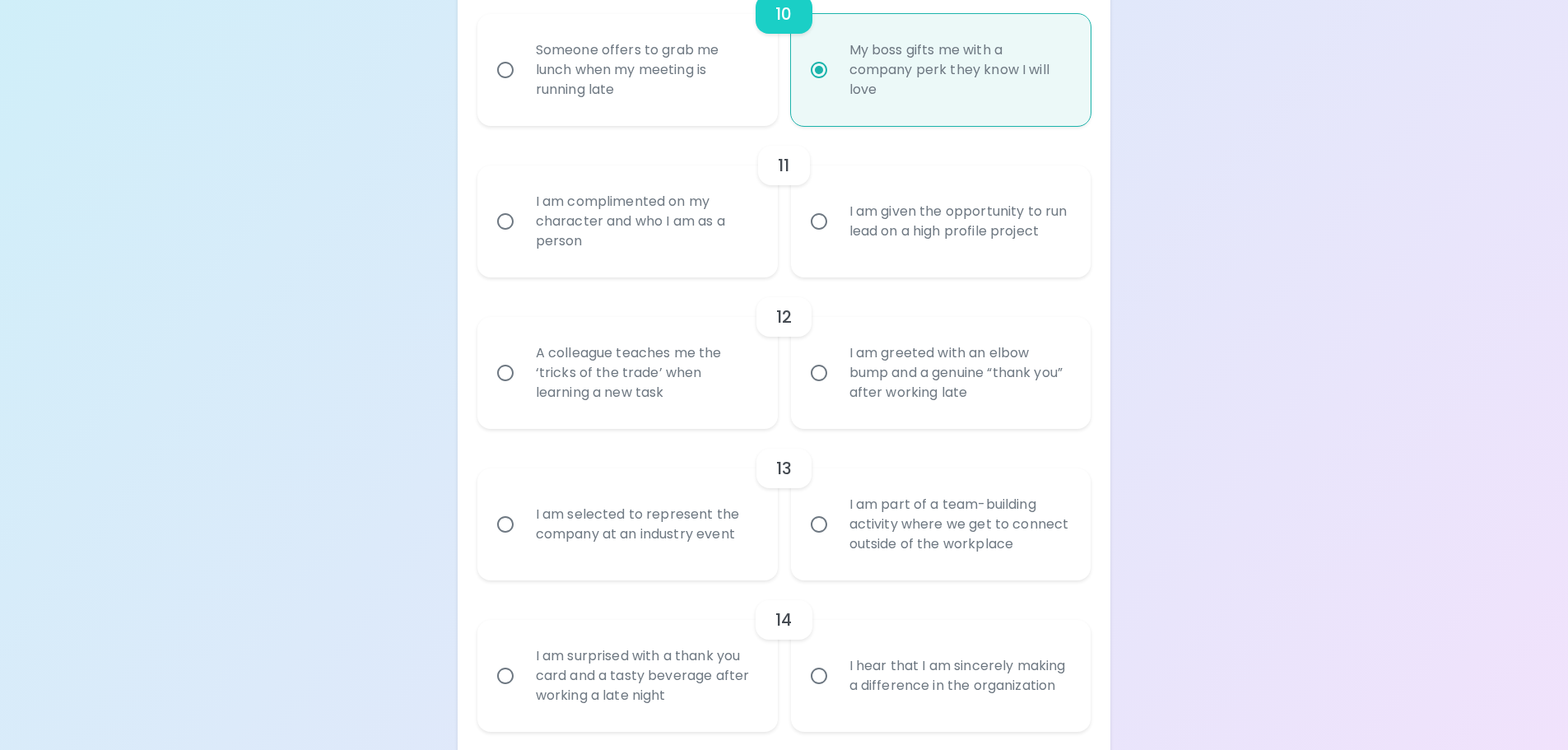
radio input "false"
radio input "true"
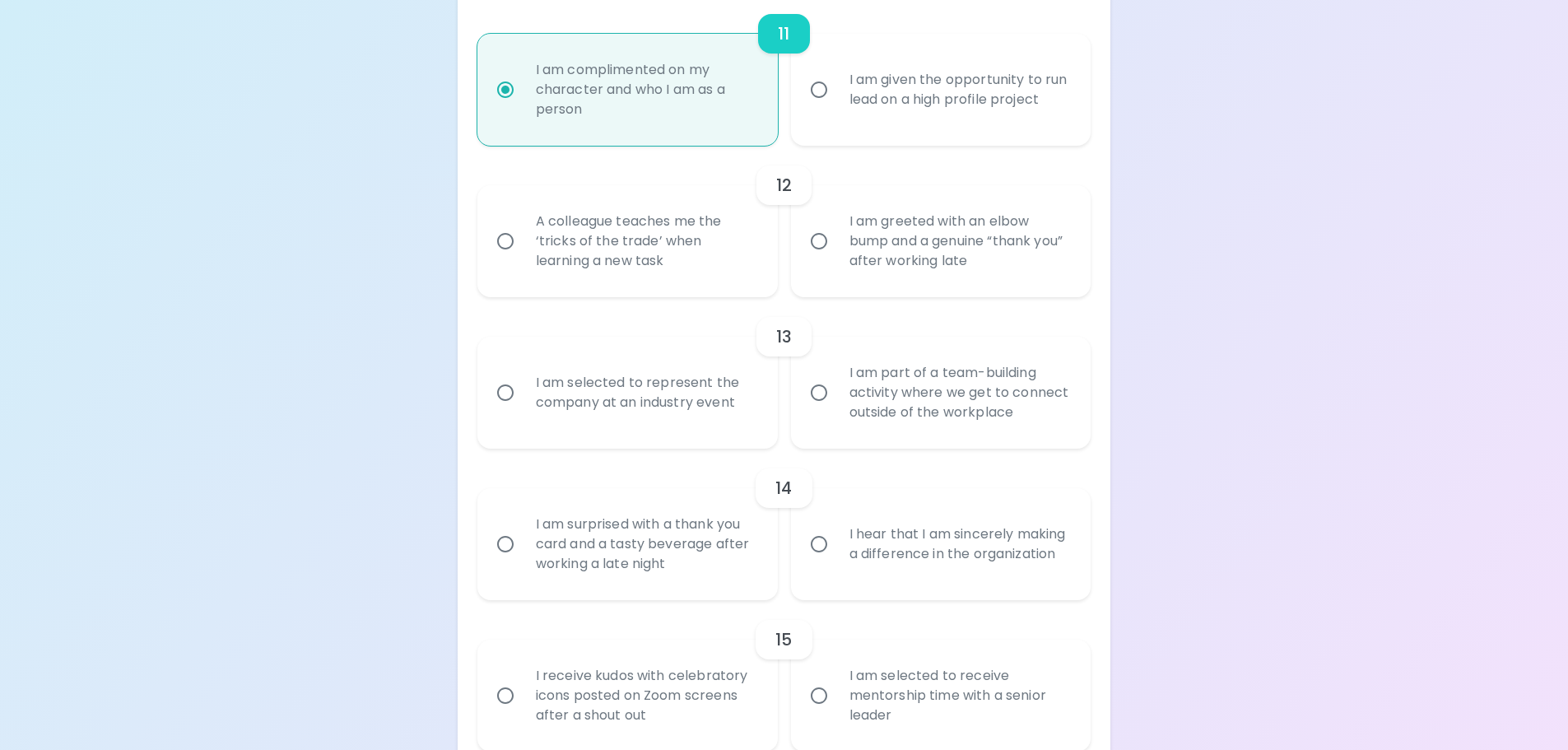
radio input "true"
click at [890, 253] on div "I am greeted with an elbow bump and a genuine “thank you” after working late" at bounding box center [959, 241] width 247 height 99
click at [836, 253] on input "I am greeted with an elbow bump and a genuine “thank you” after working late" at bounding box center [818, 241] width 35 height 35
radio input "false"
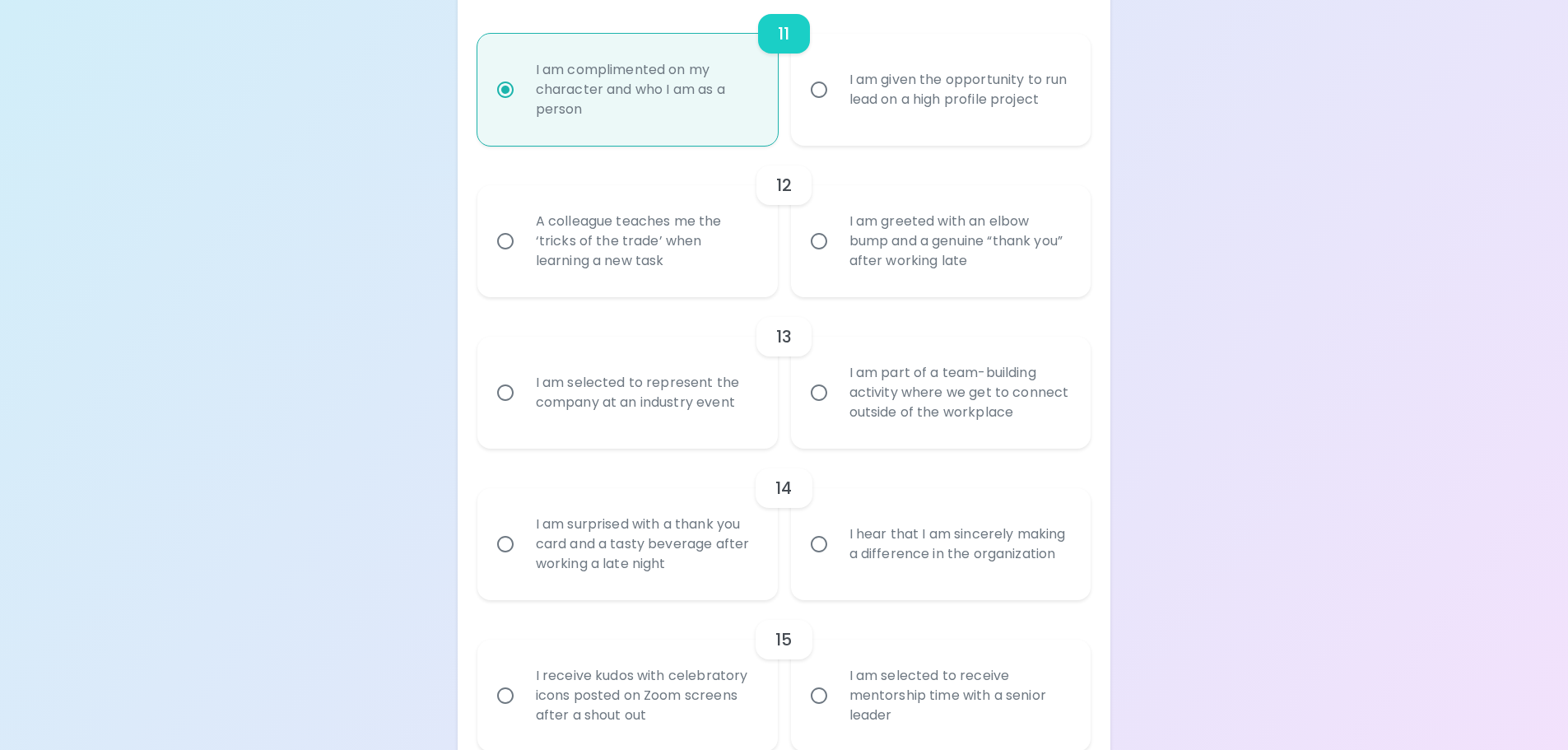
radio input "false"
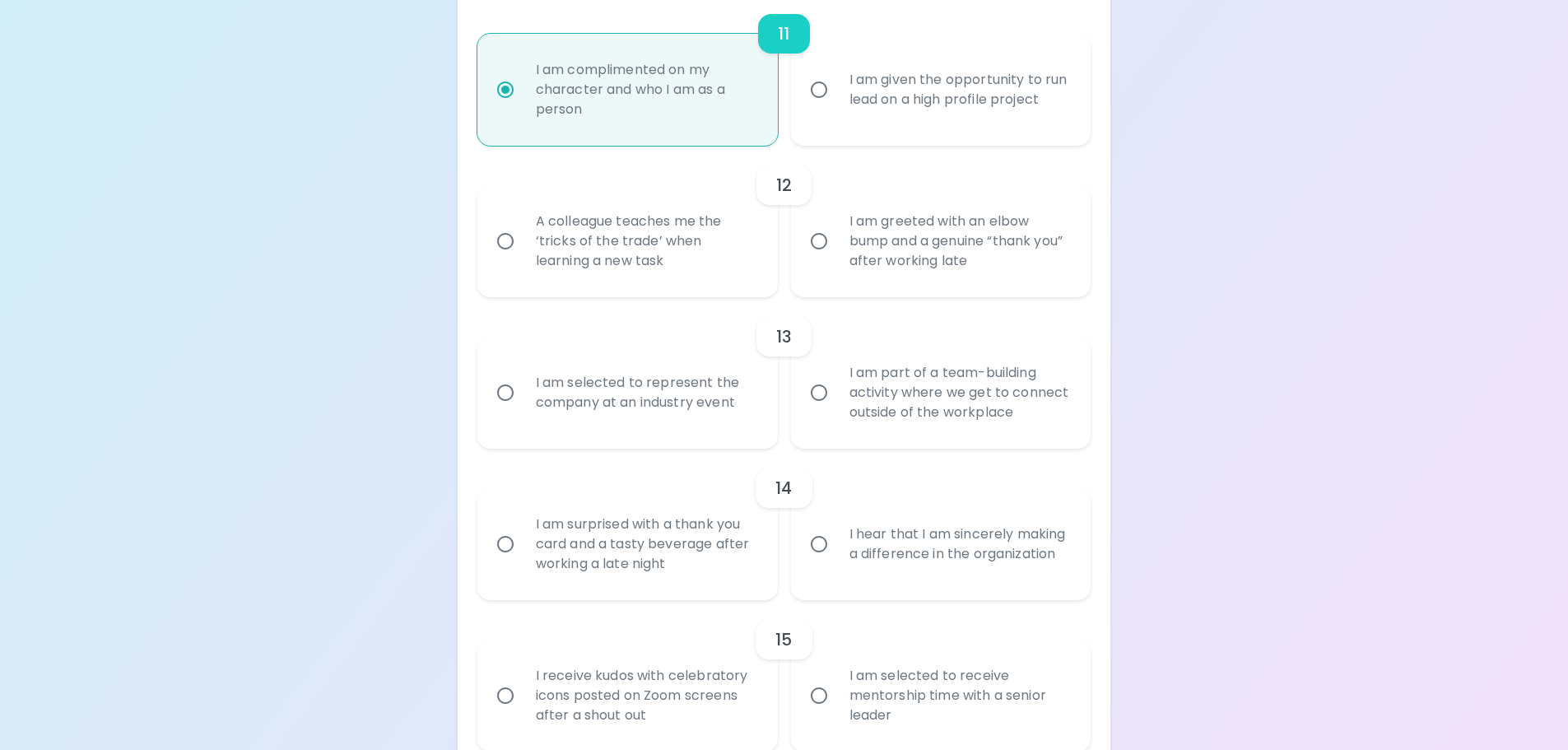
radio input "false"
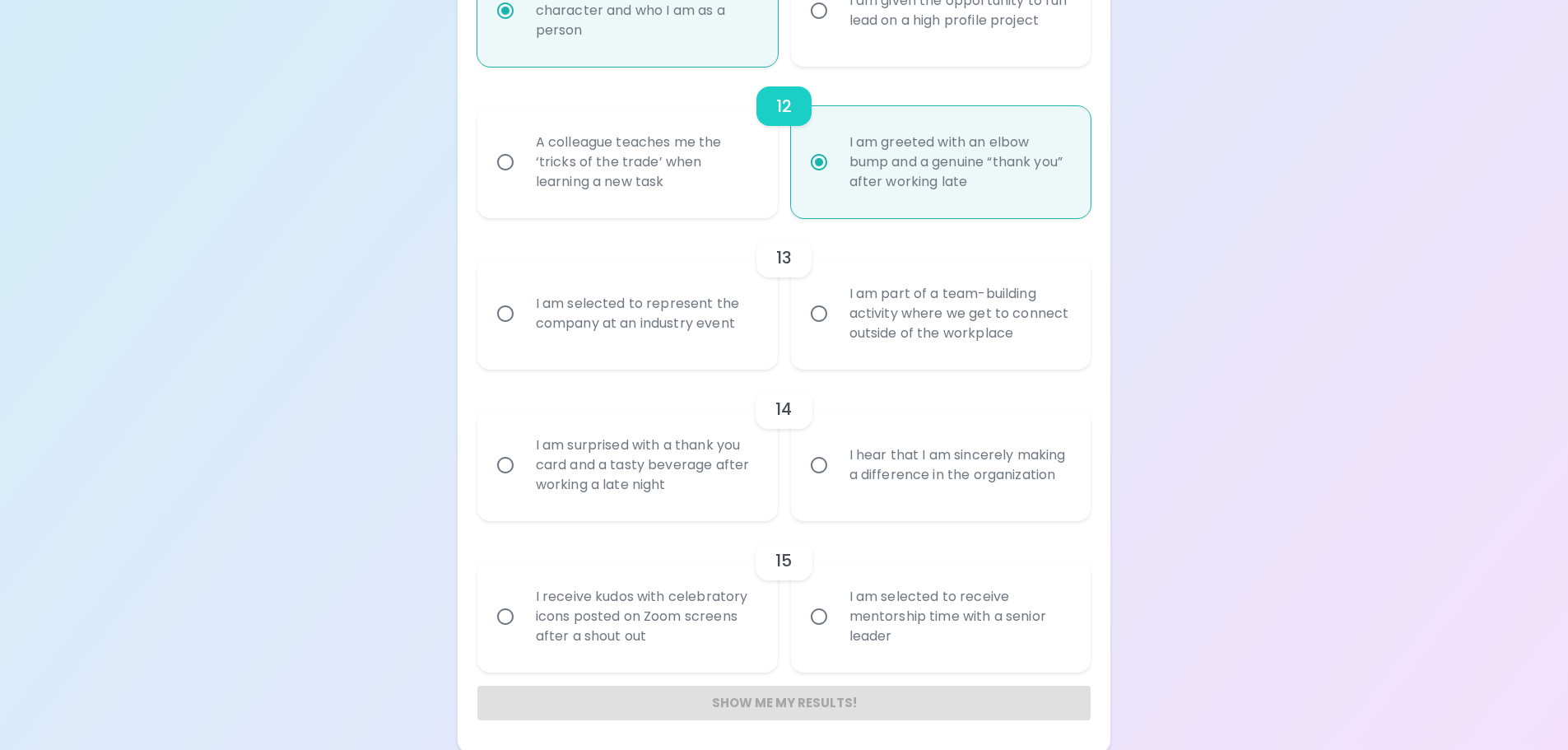
scroll to position [1998, 0]
radio input "true"
click at [885, 323] on div "I am part of a team-building activity where we get to connect outside of the wo…" at bounding box center [959, 310] width 247 height 99
click at [836, 323] on input "I am part of a team-building activity where we get to connect outside of the wo…" at bounding box center [818, 311] width 35 height 35
radio input "false"
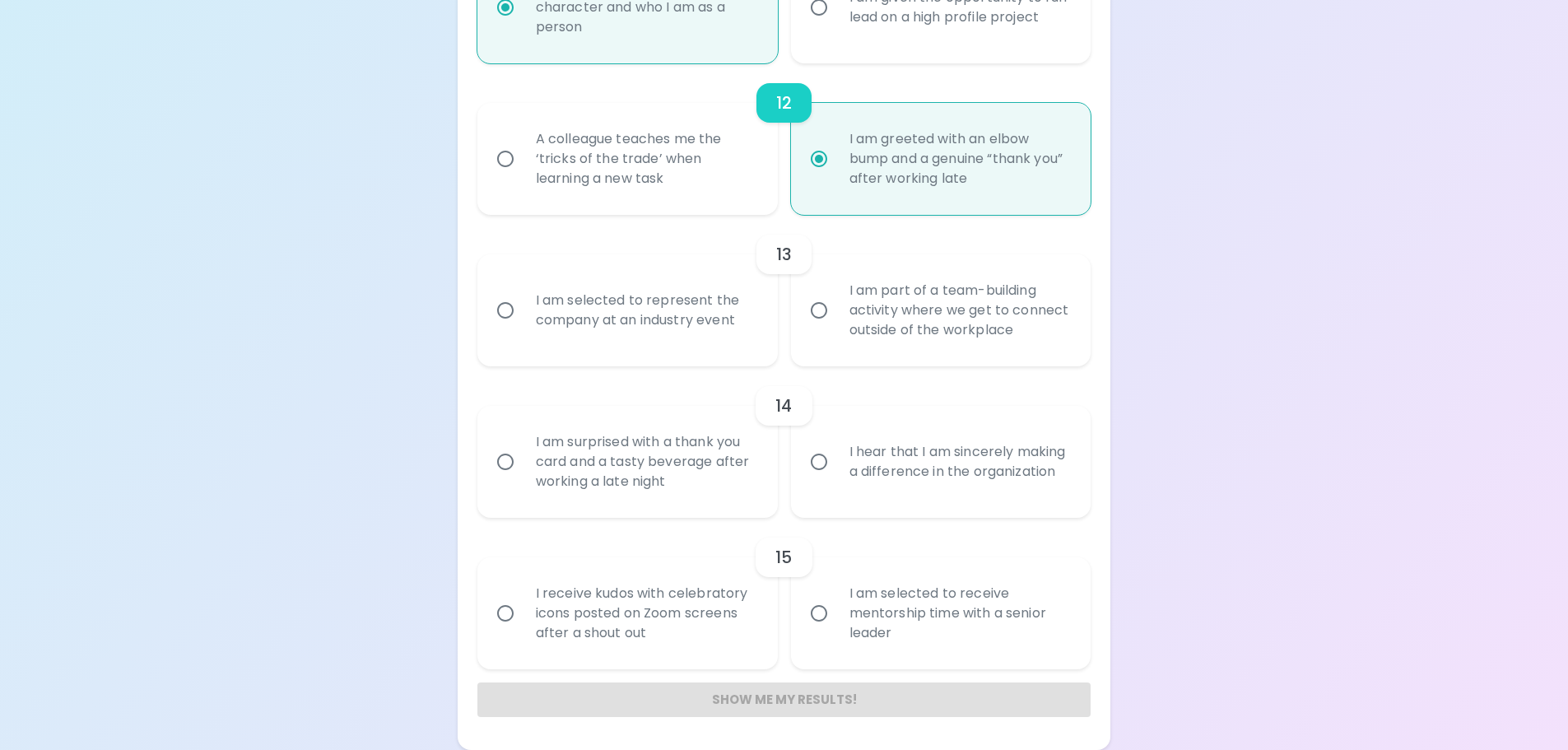
radio input "false"
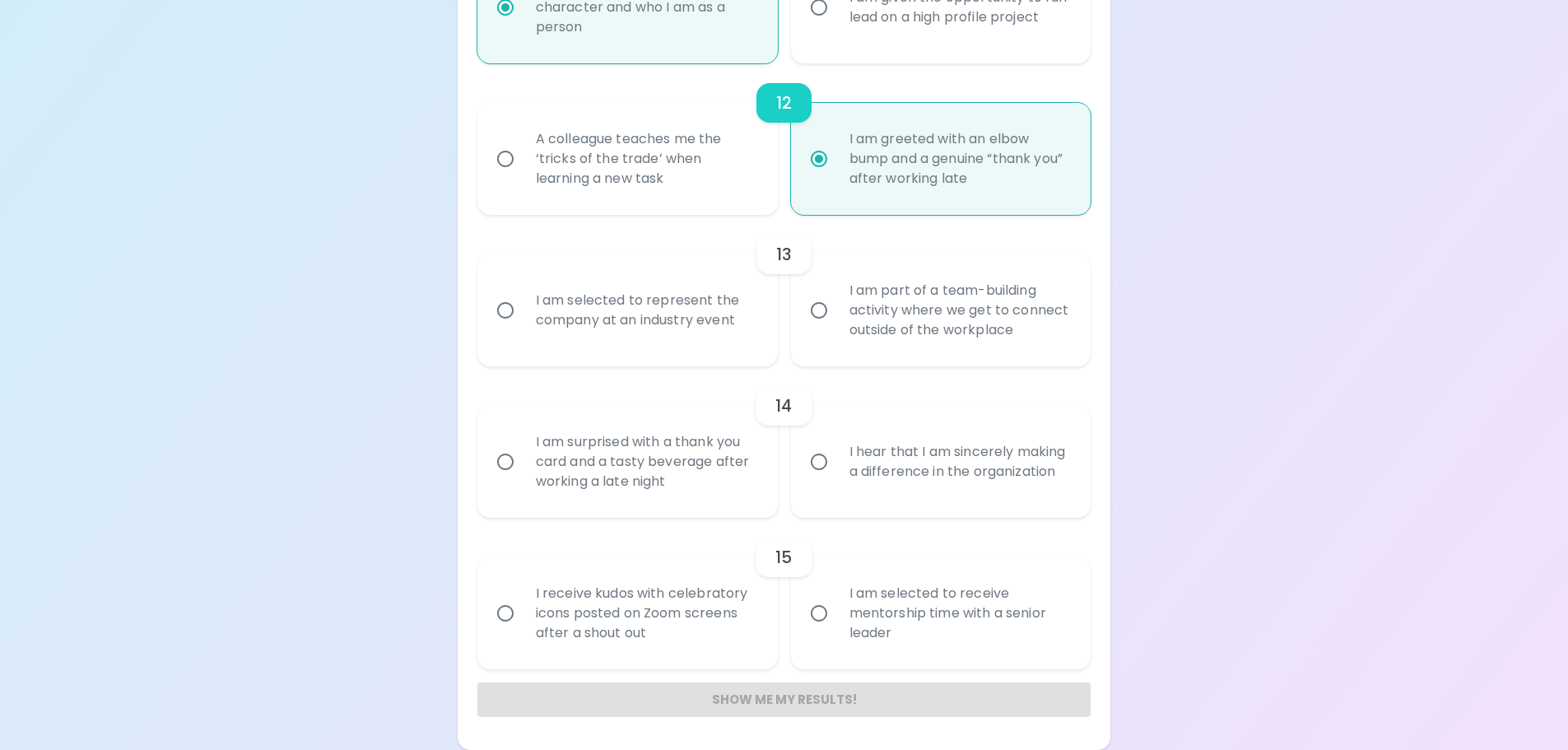
radio input "false"
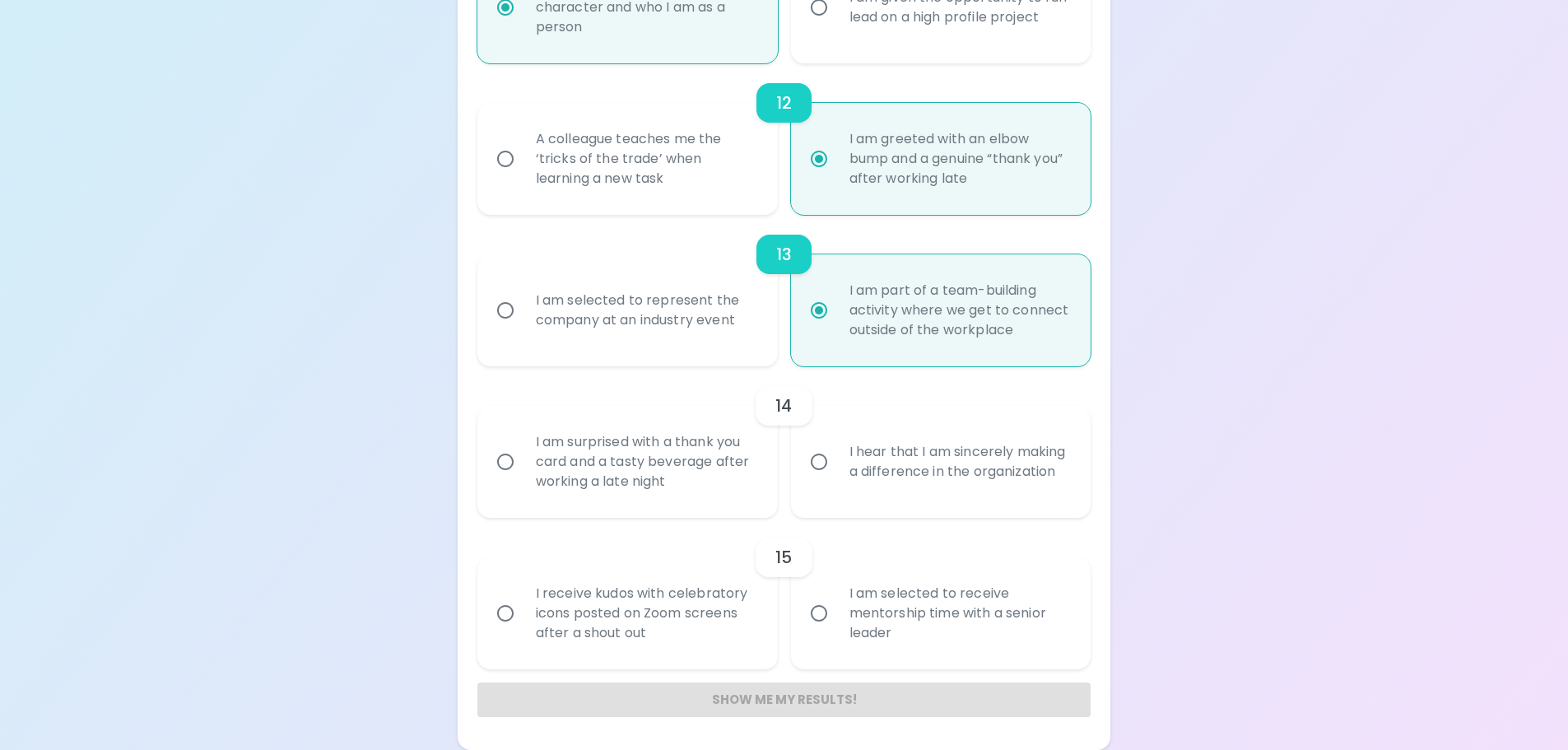
radio input "true"
click at [675, 456] on div "I am surprised with a thank you card and a tasty beverage after working a late …" at bounding box center [646, 461] width 247 height 99
click at [523, 456] on input "I am surprised with a thank you card and a tasty beverage after working a late …" at bounding box center [505, 461] width 35 height 35
radio input "false"
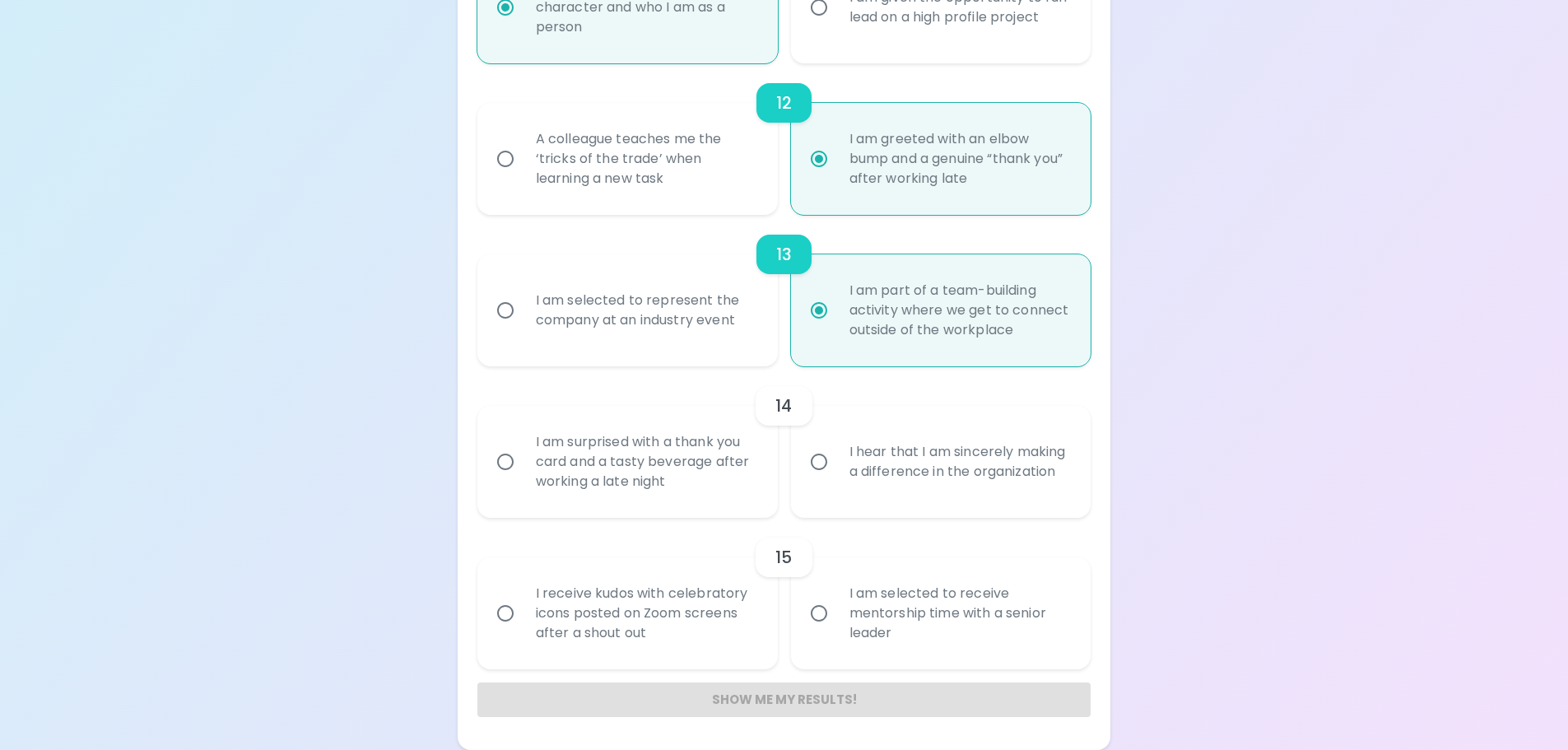
radio input "false"
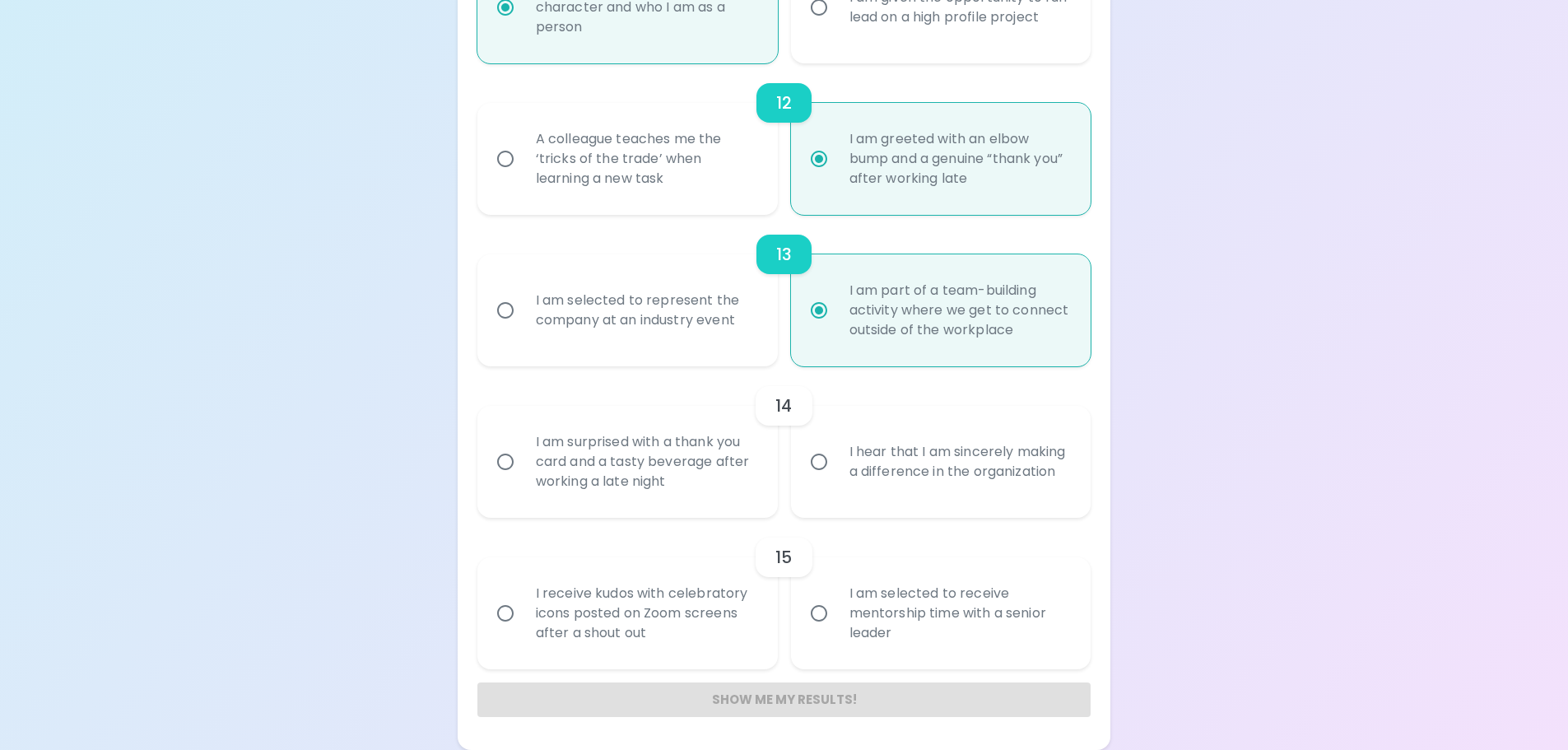
radio input "false"
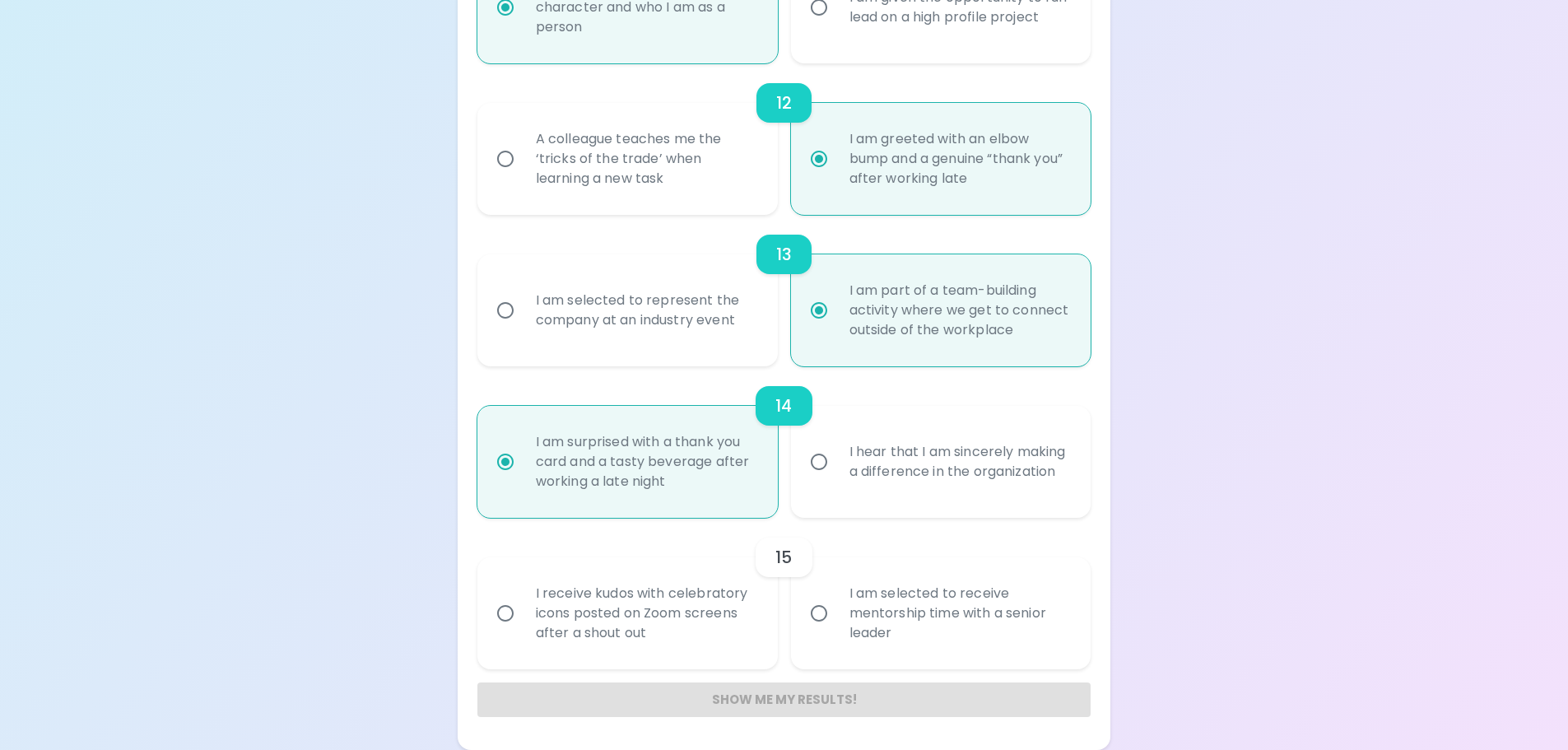
radio input "true"
click at [659, 619] on div "I receive kudos with celebratory icons posted on Zoom screens after a shout out" at bounding box center [646, 613] width 247 height 99
click at [523, 619] on input "I receive kudos with celebratory icons posted on Zoom screens after a shout out" at bounding box center [505, 613] width 35 height 35
radio input "false"
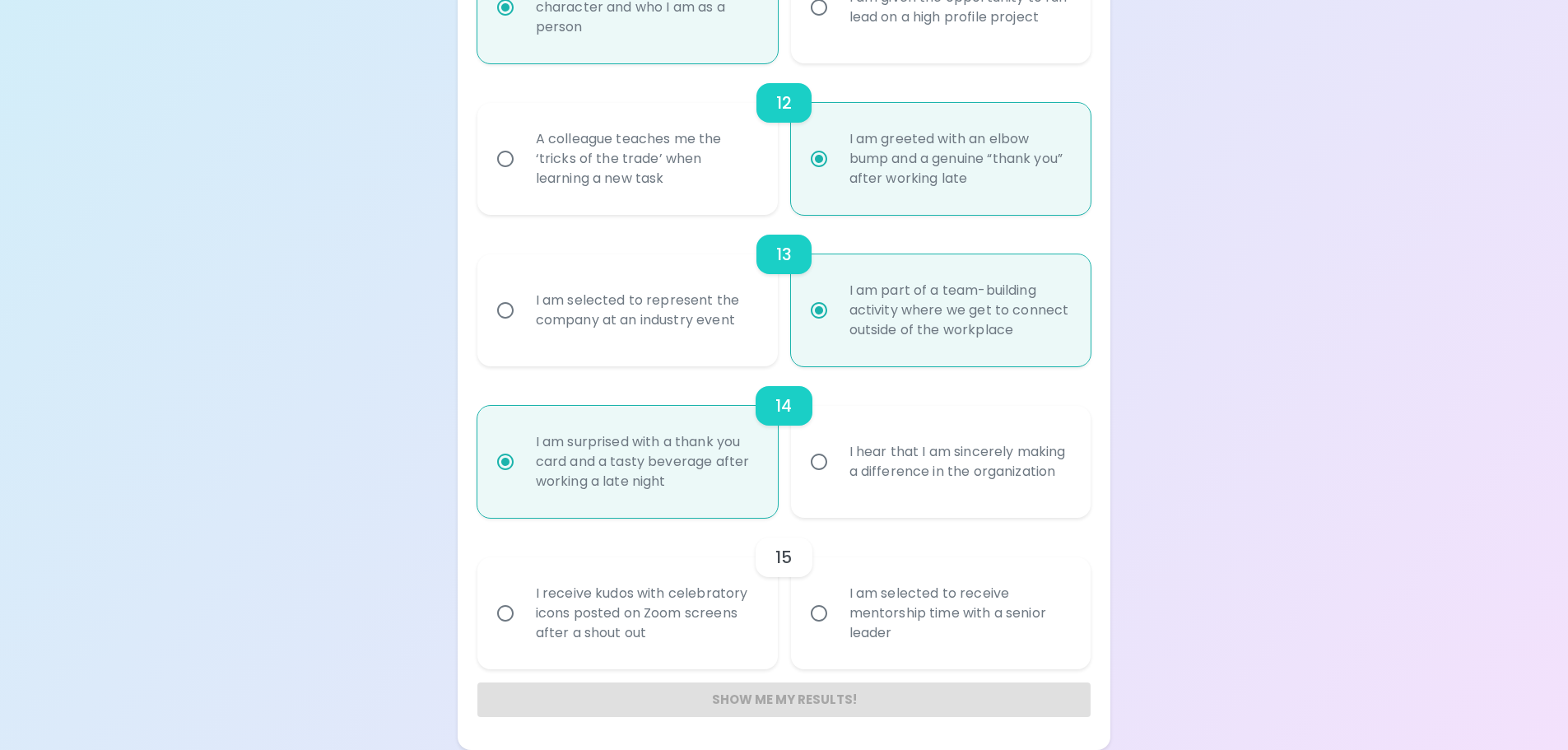
radio input "false"
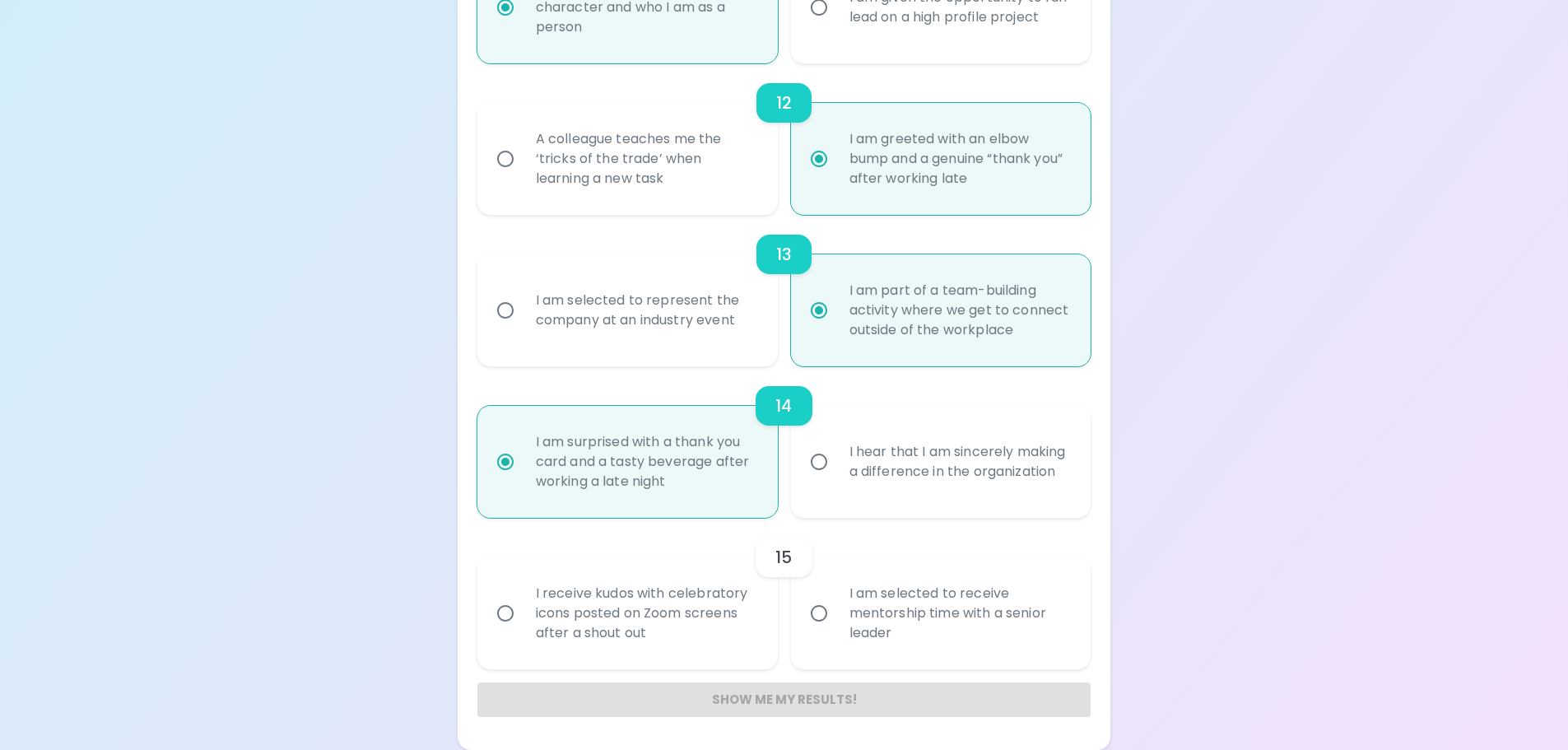
radio input "false"
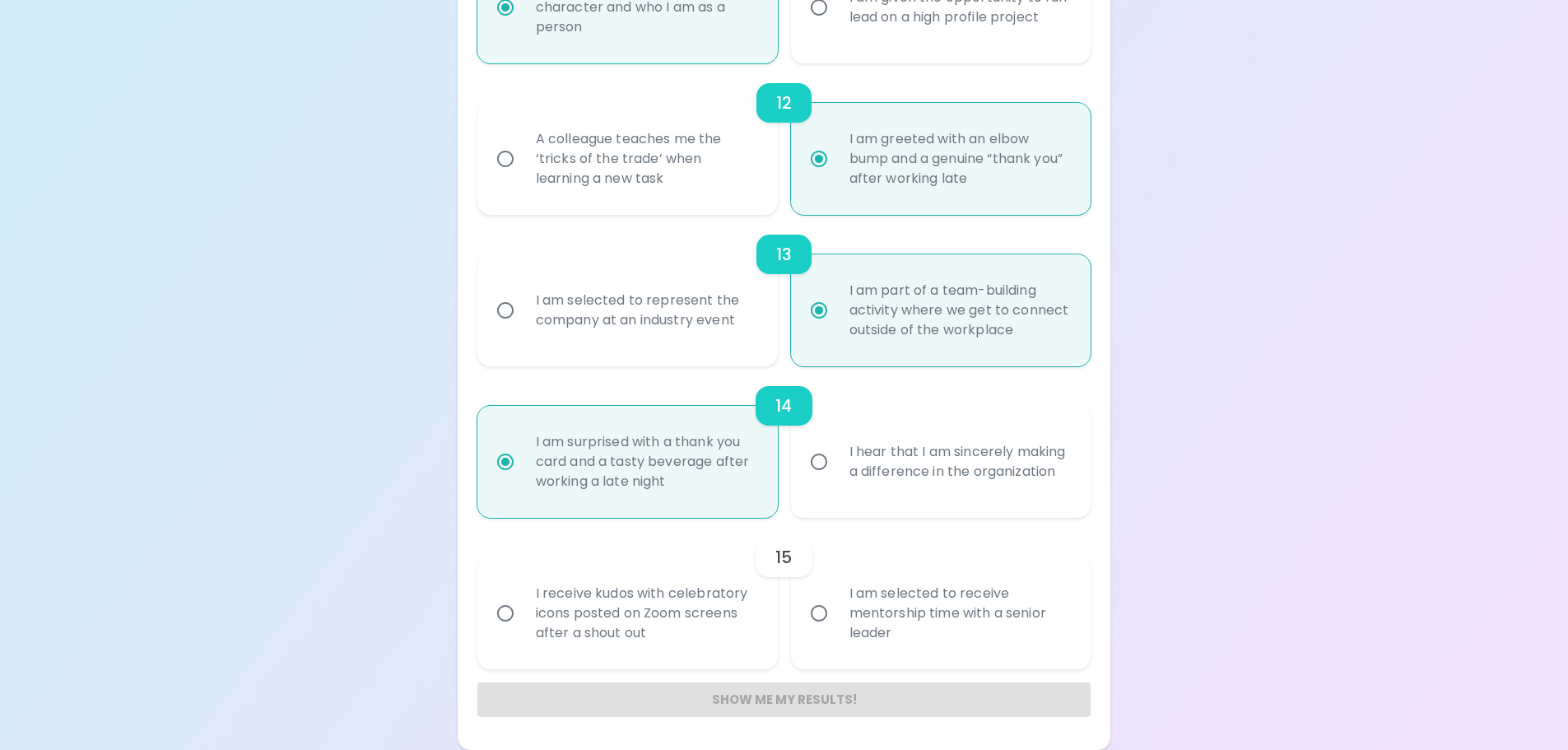
radio input "false"
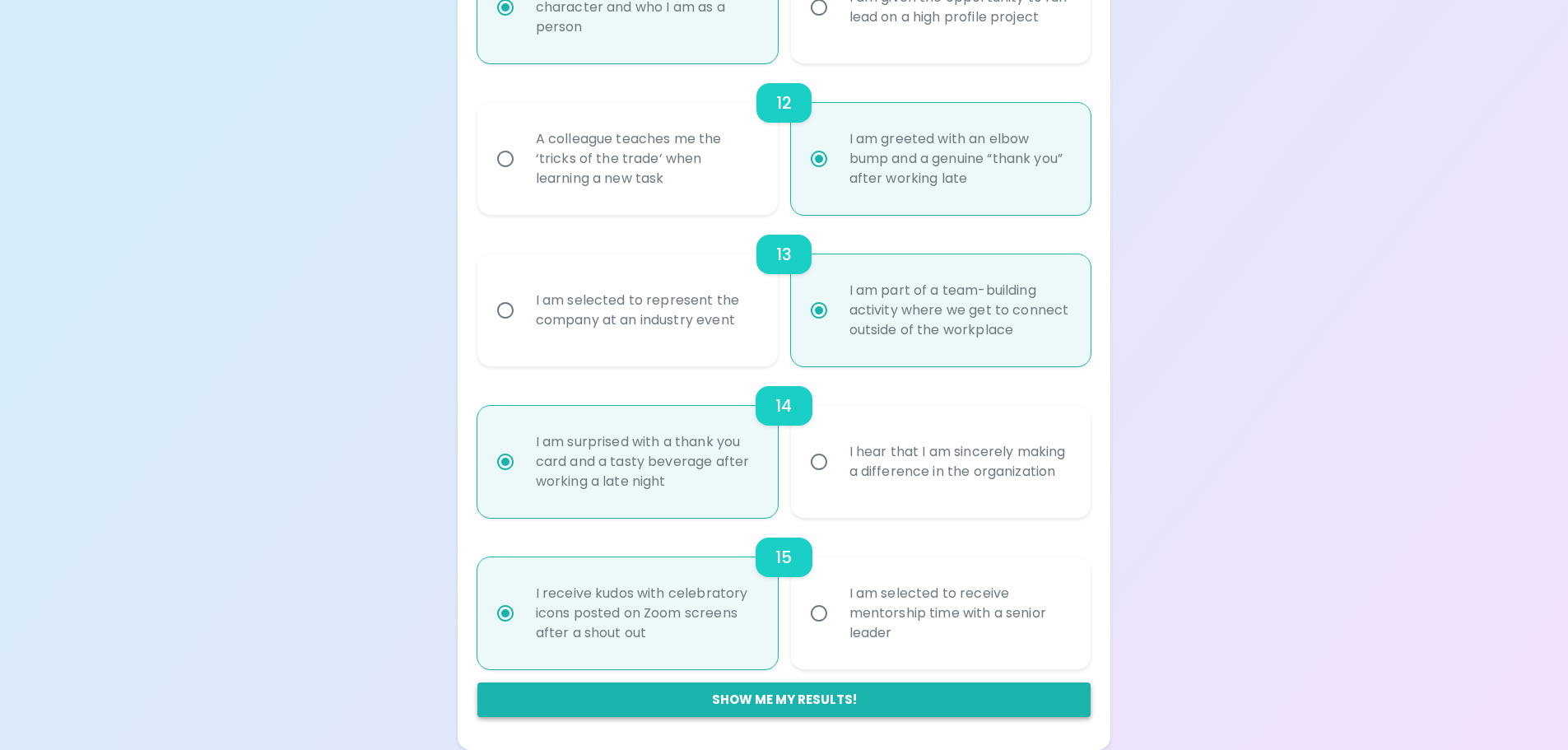
radio input "true"
click at [825, 692] on button "Show me my results!" at bounding box center [784, 700] width 614 height 35
radio input "false"
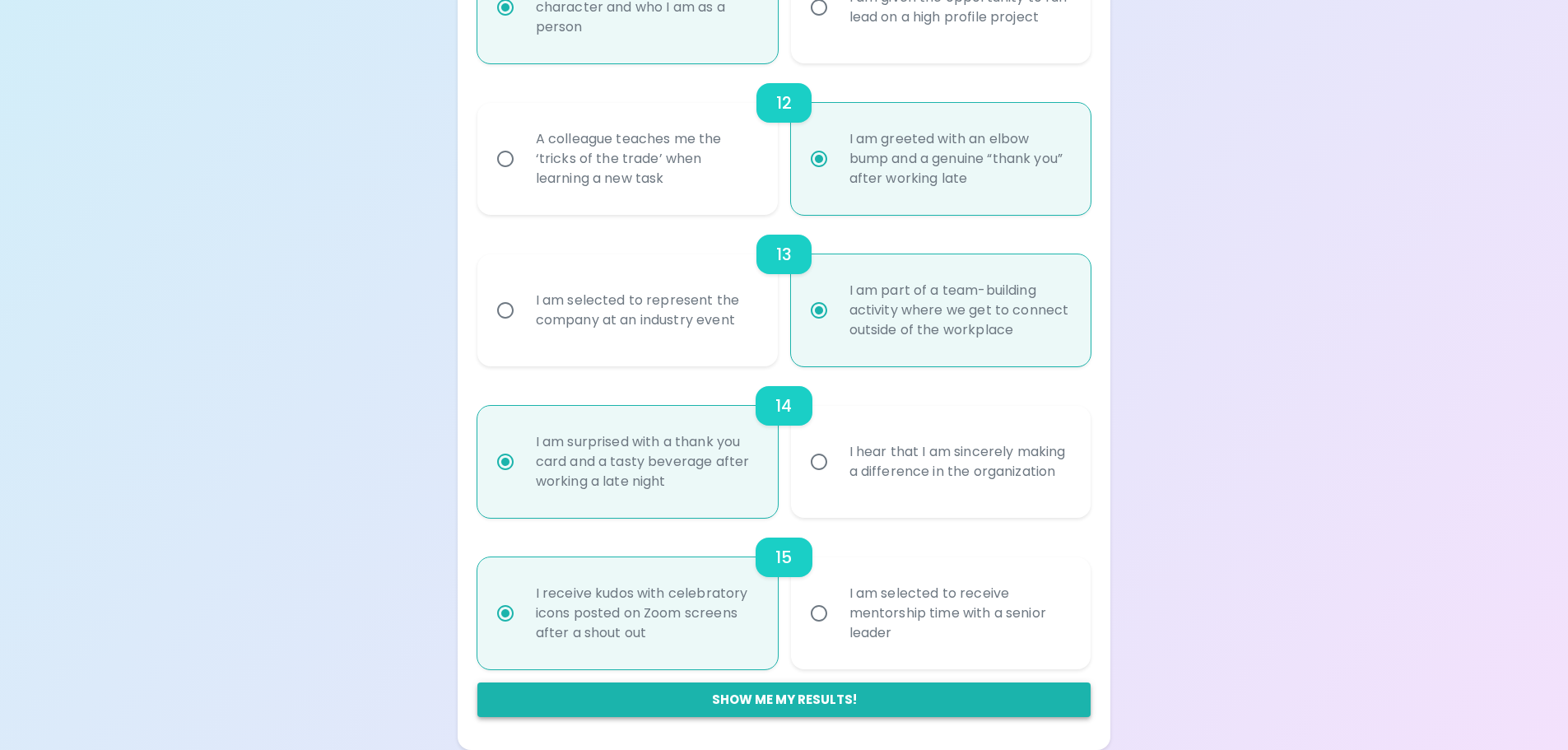
radio input "false"
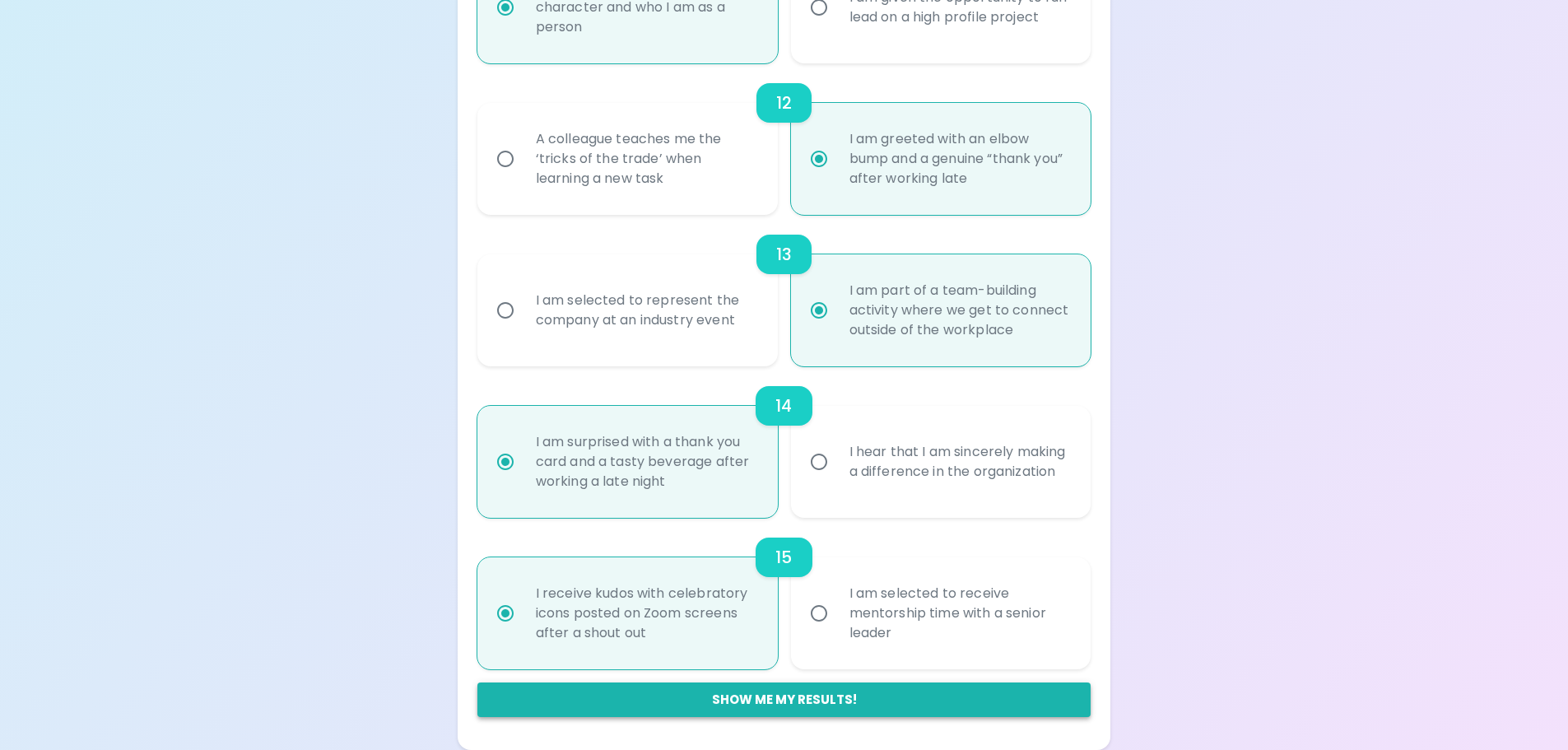
radio input "false"
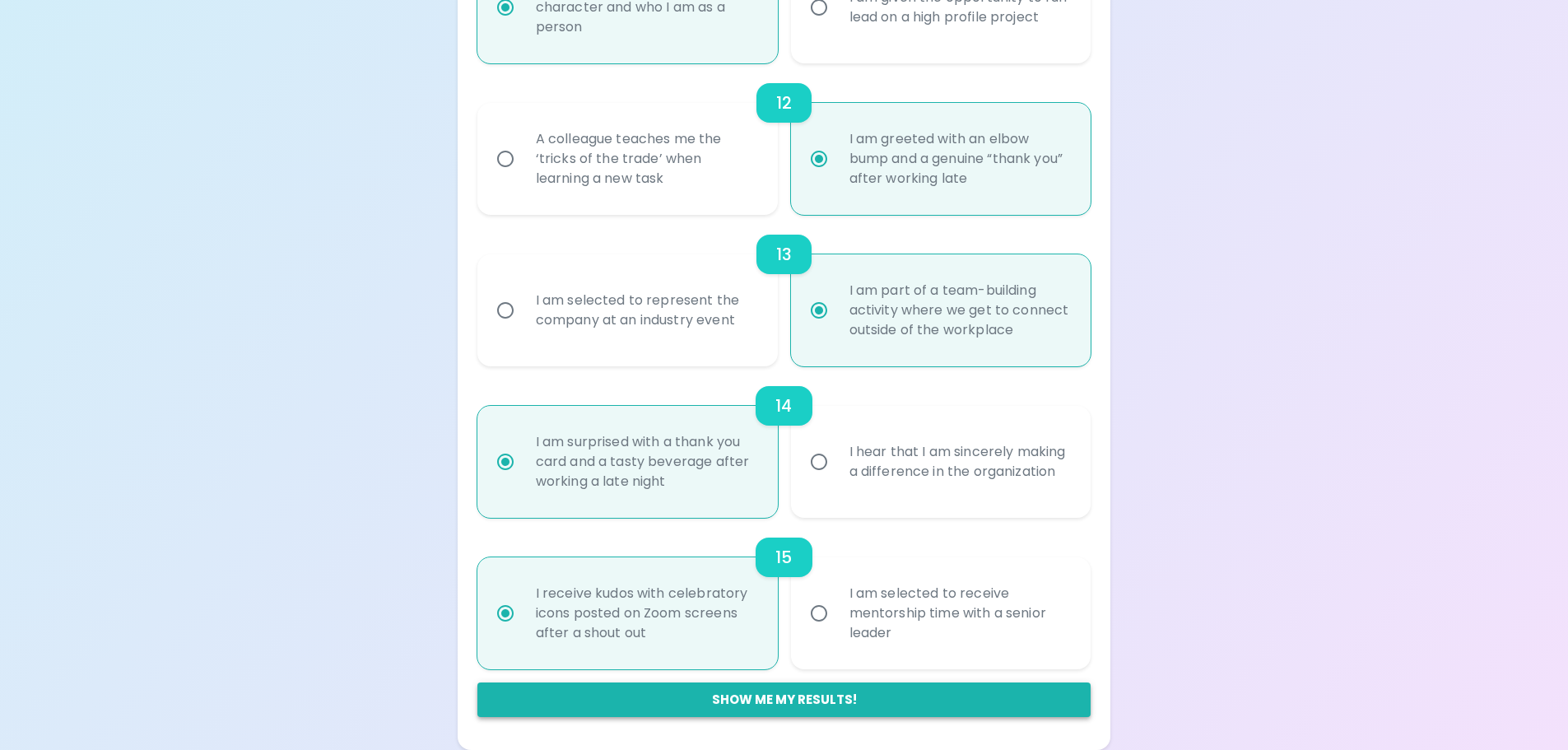
radio input "false"
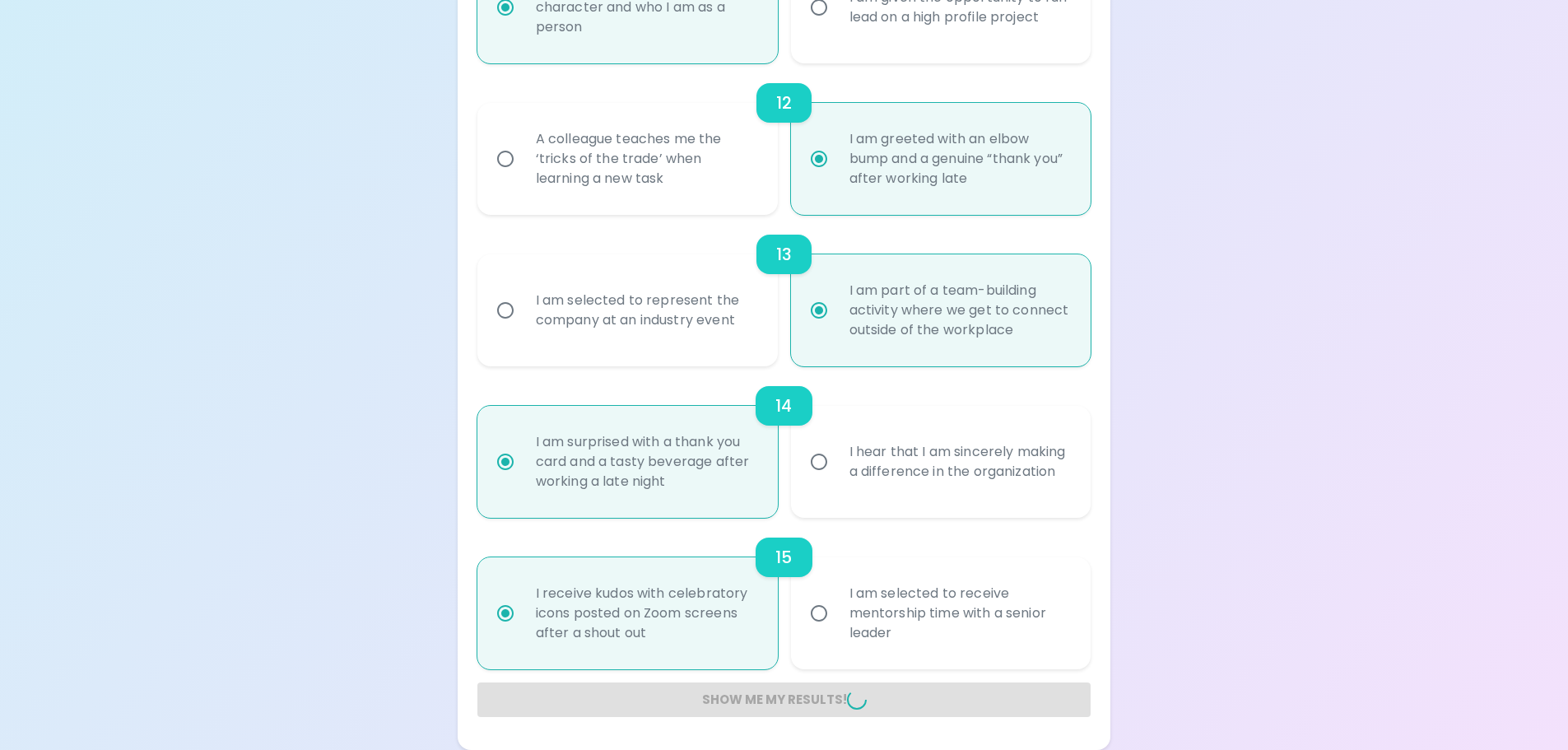
radio input "false"
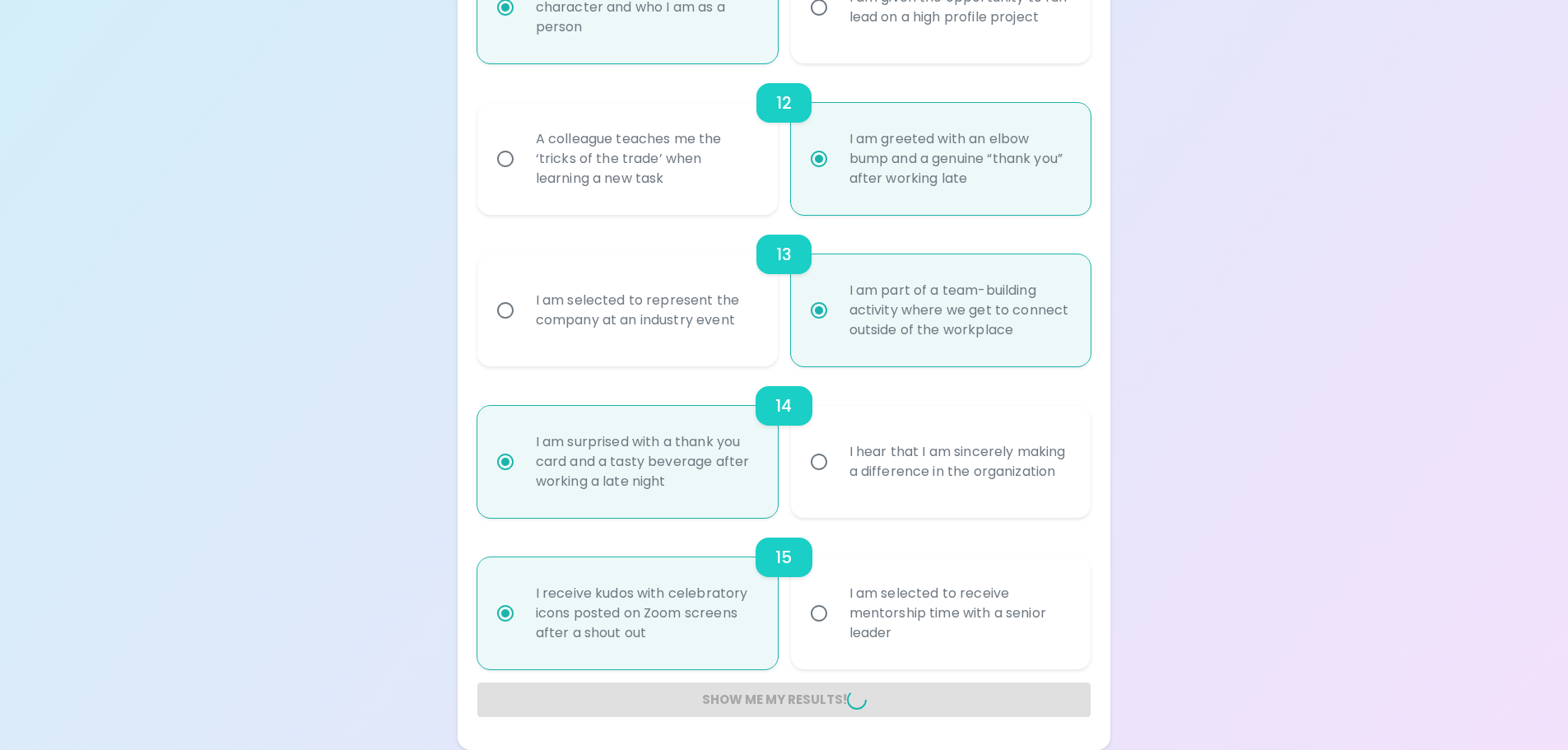
radio input "false"
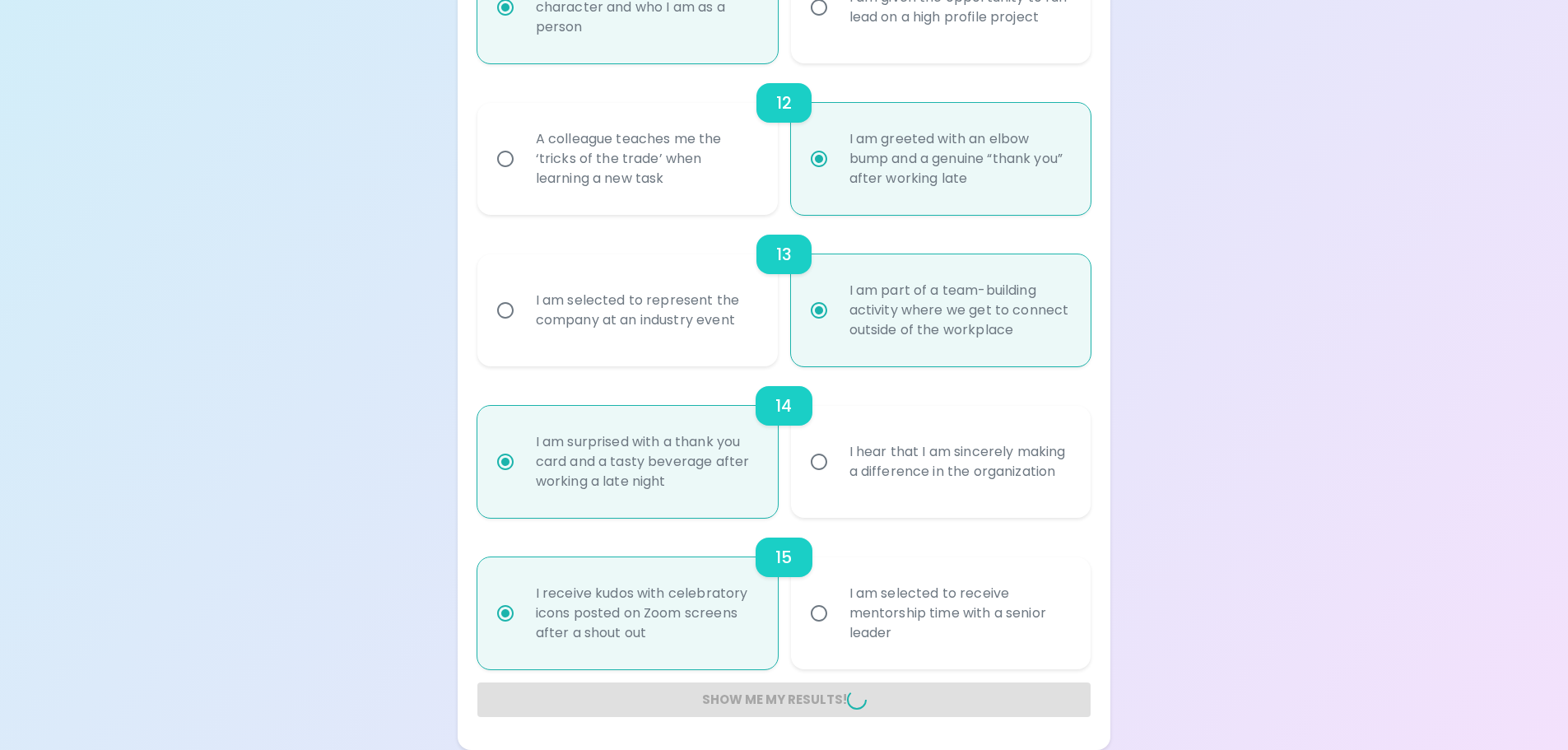
radio input "false"
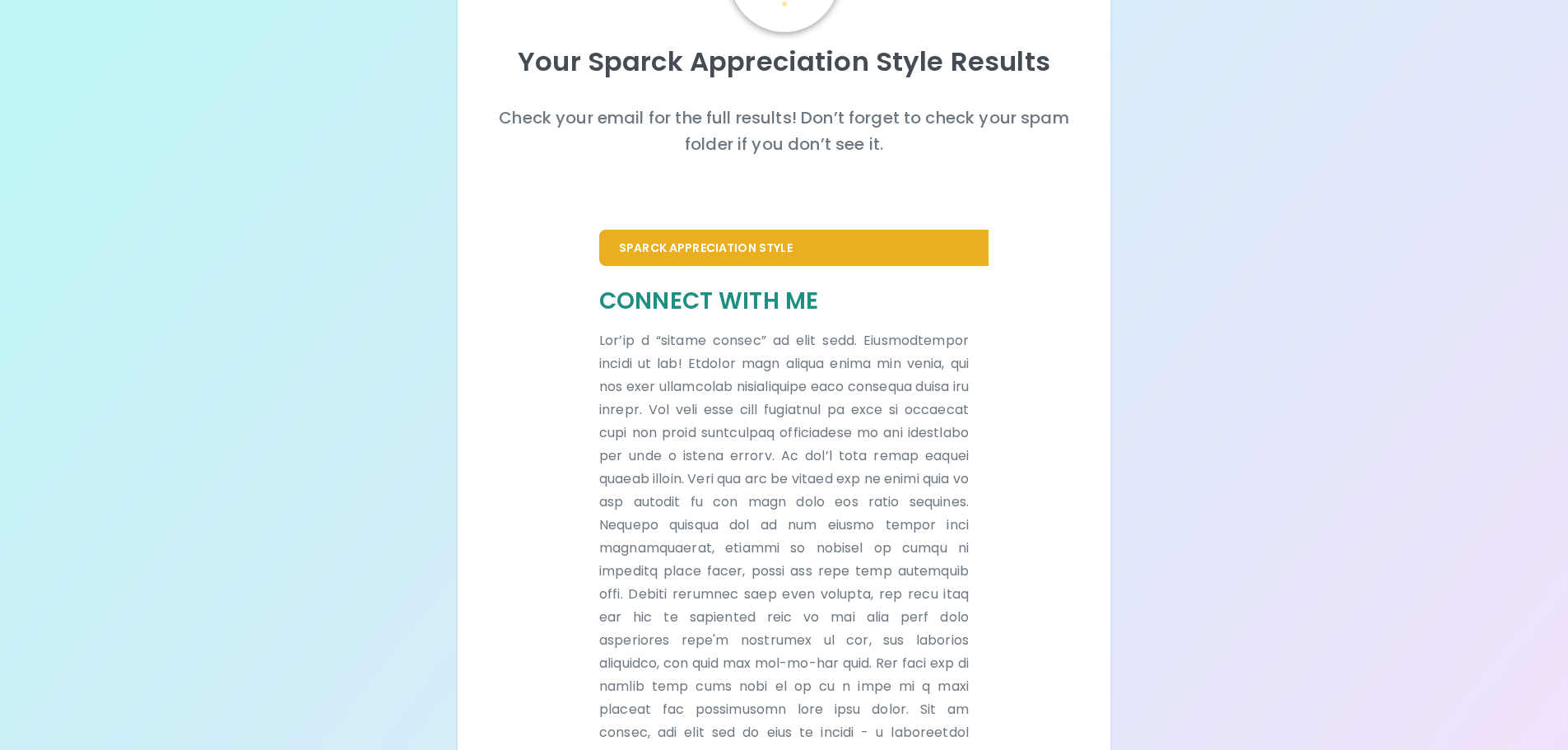
scroll to position [0, 0]
